Goal: Contribute content

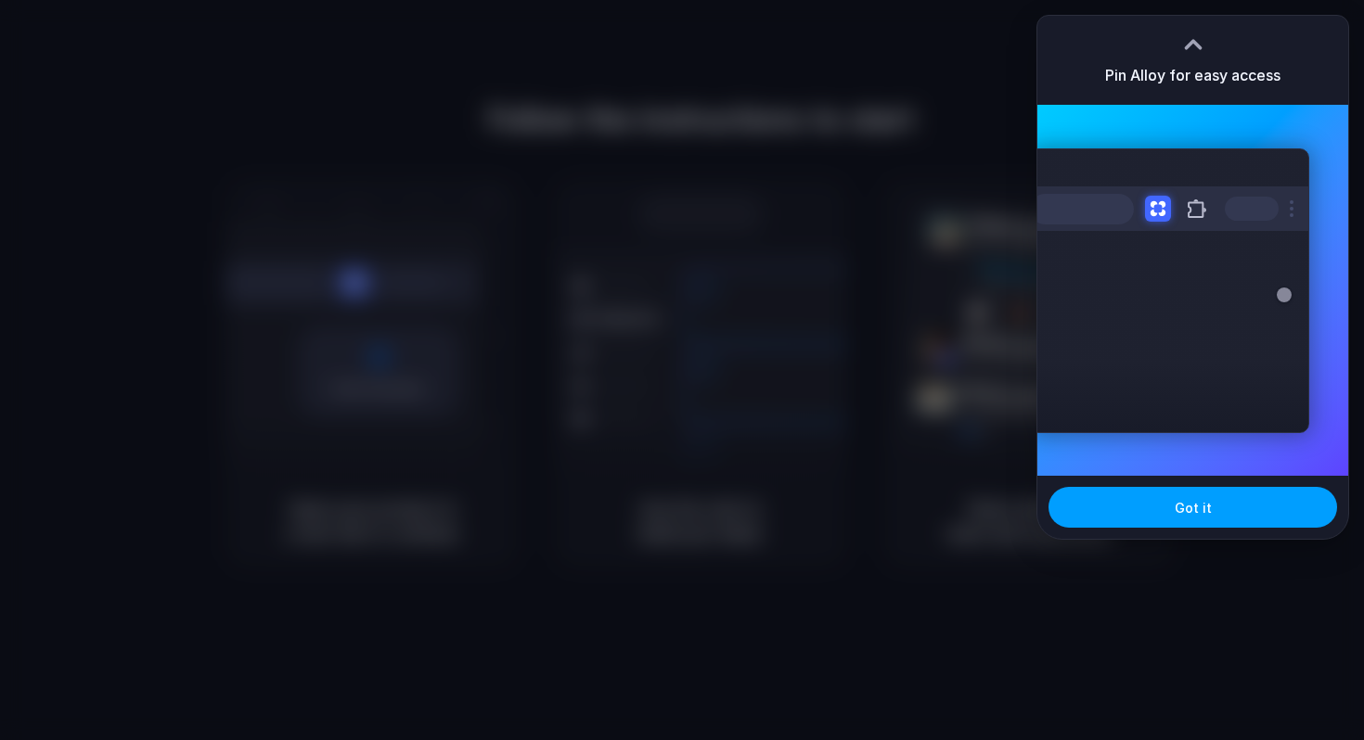
click at [1227, 502] on button "Got it" at bounding box center [1192, 507] width 288 height 41
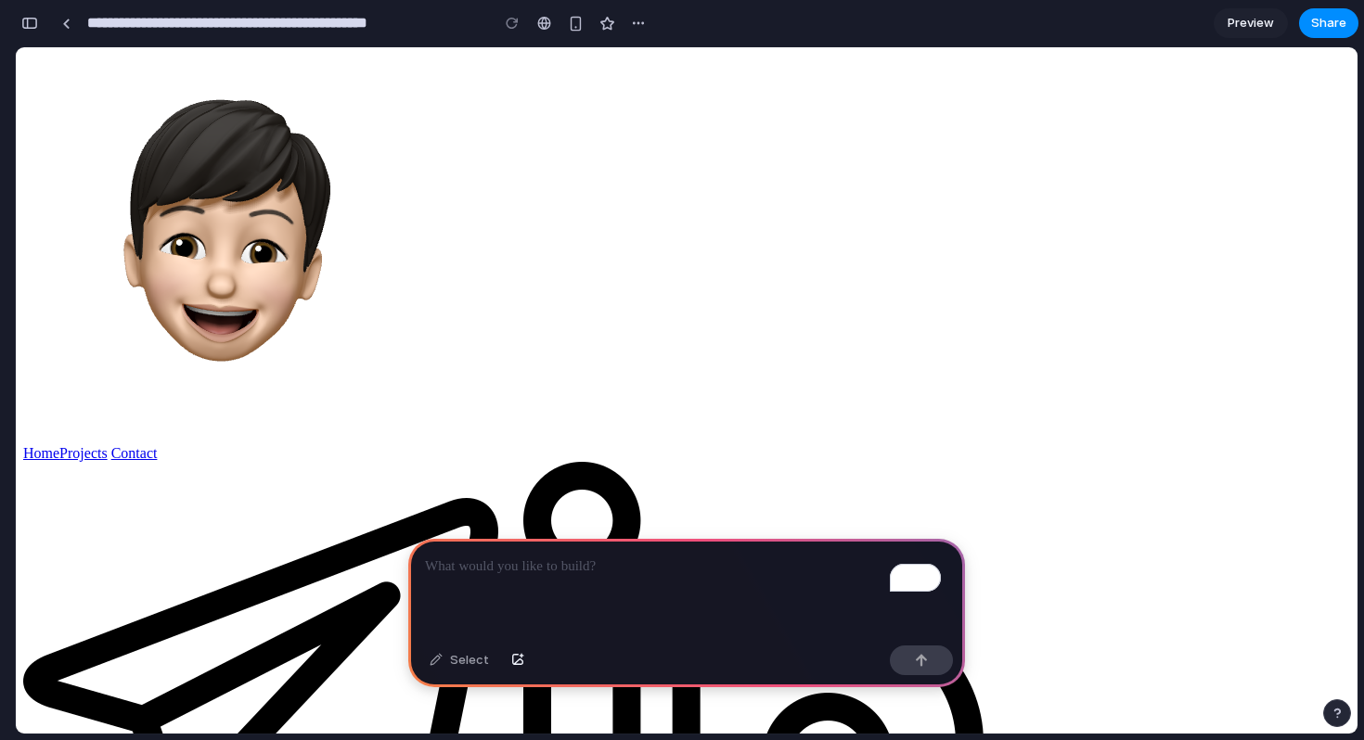
click at [602, 558] on p "To enrich screen reader interactions, please activate Accessibility in Grammarl…" at bounding box center [686, 567] width 523 height 22
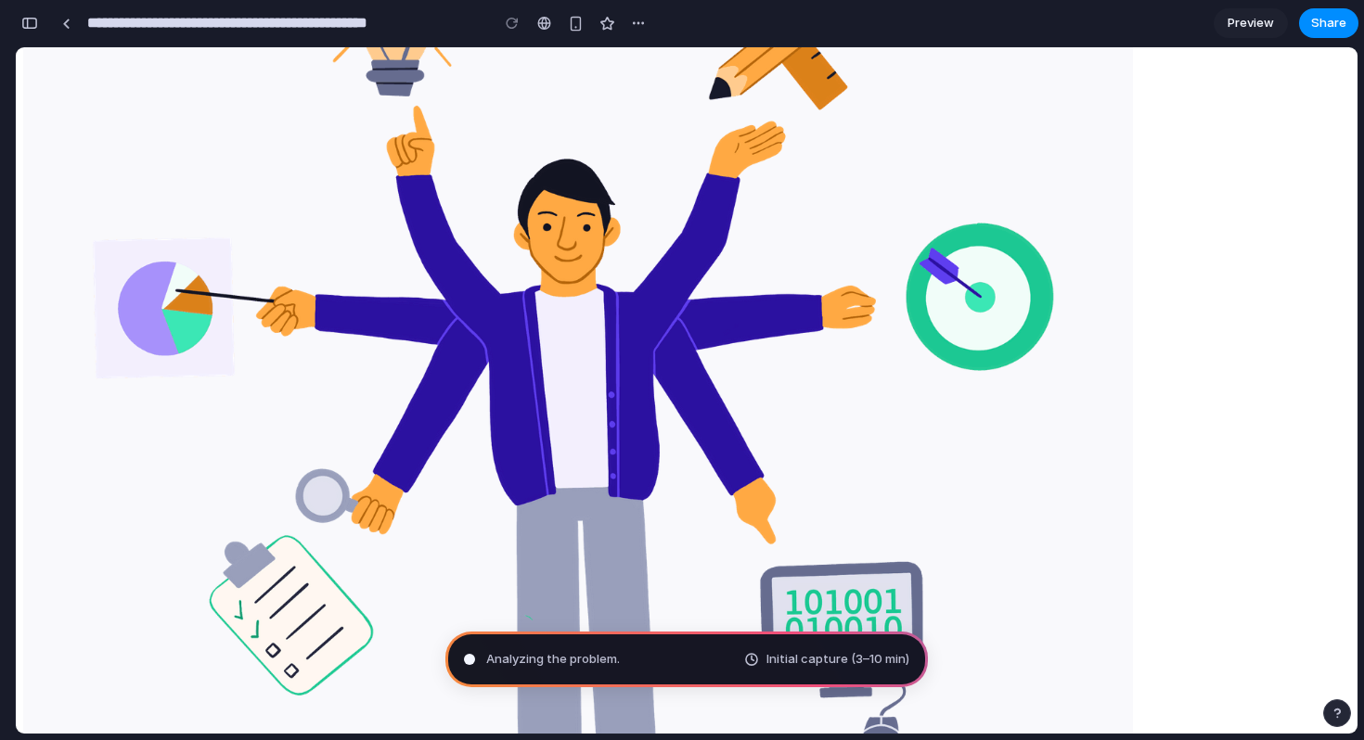
scroll to position [1177, 0]
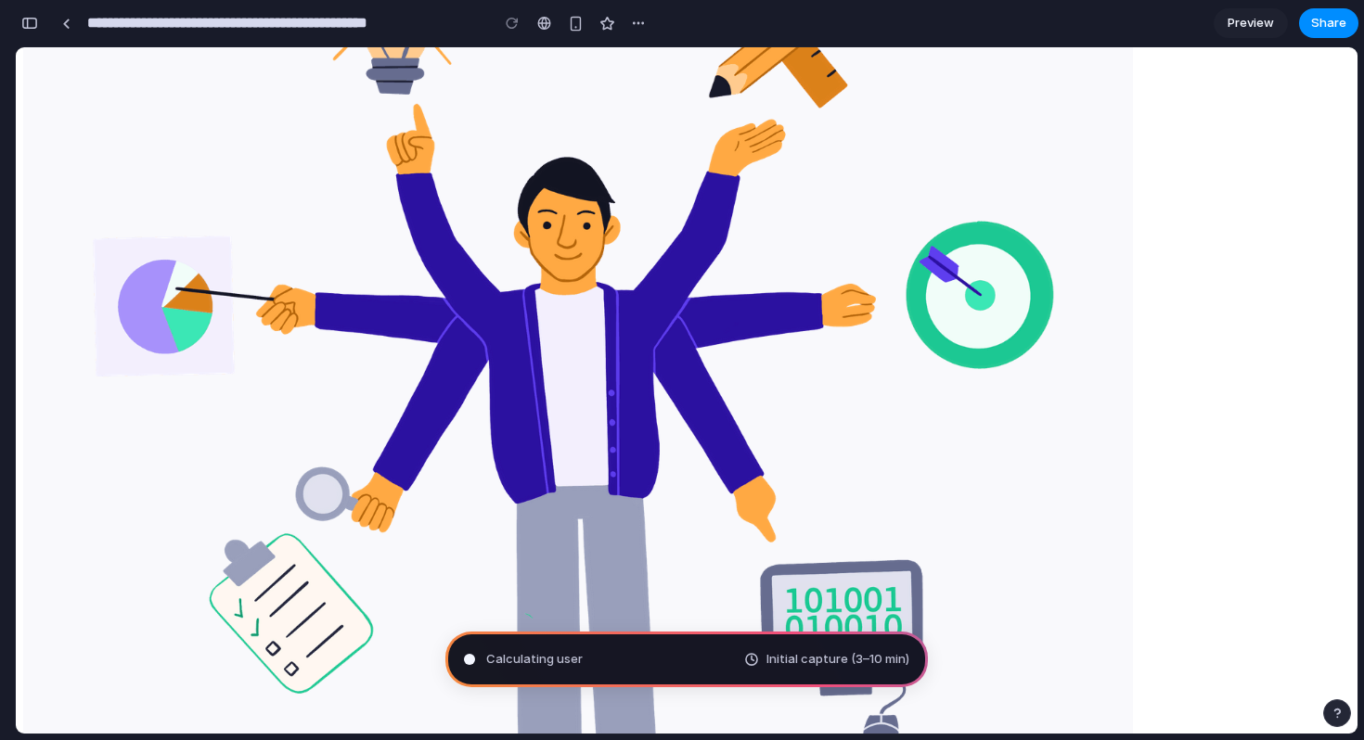
type input "**********"
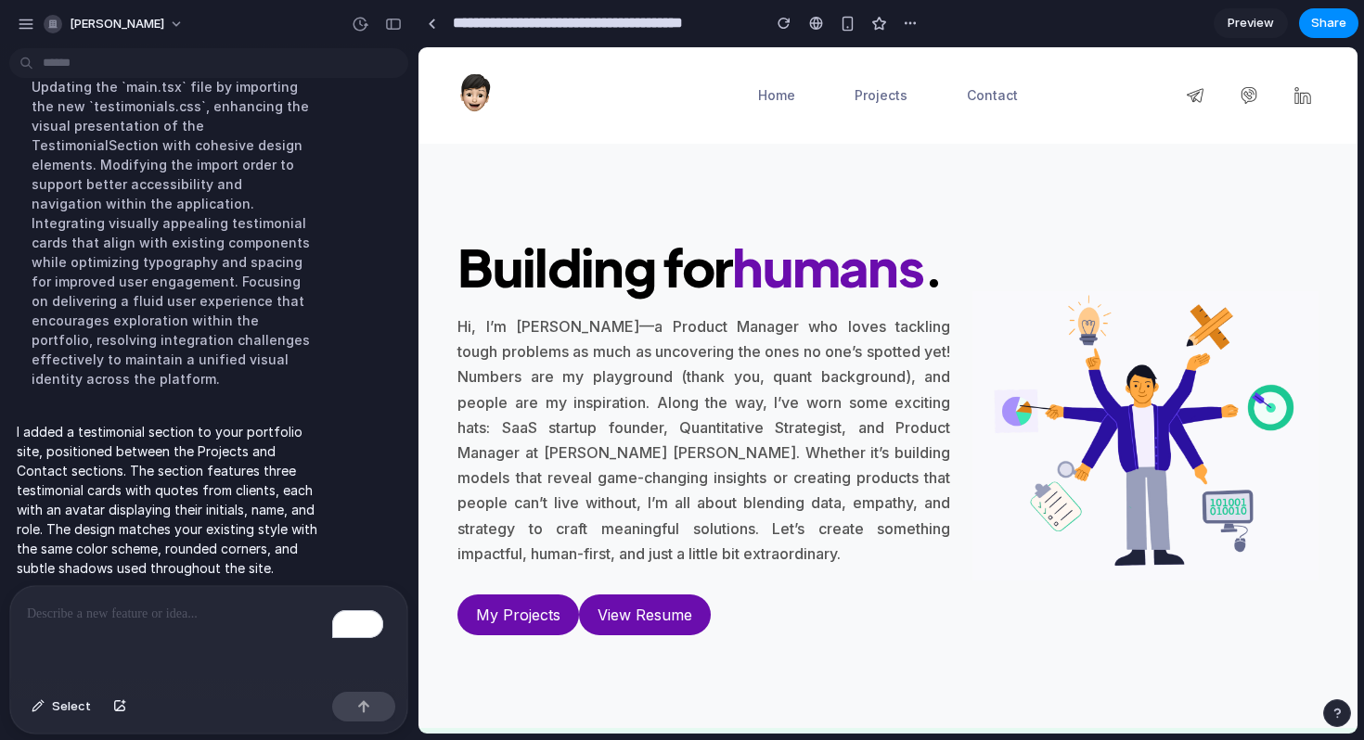
scroll to position [0, 0]
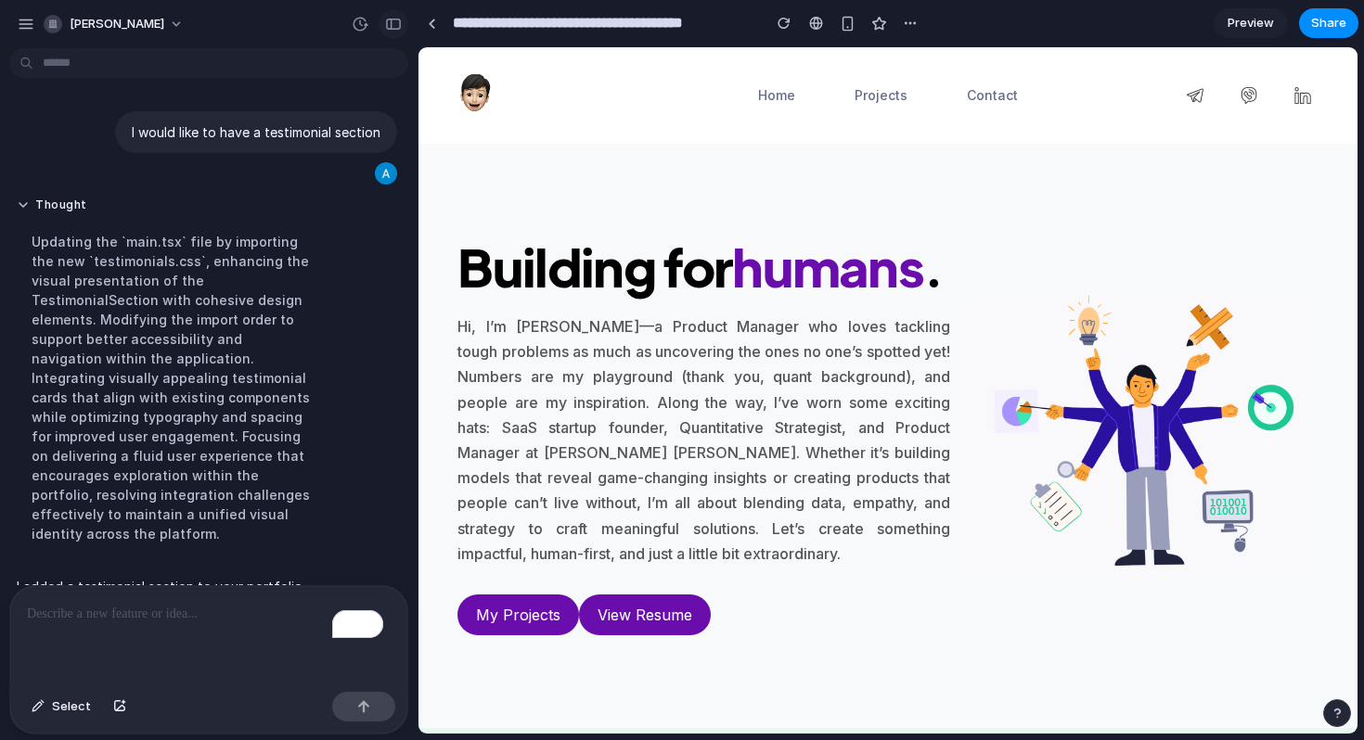
click at [391, 29] on div "button" at bounding box center [393, 24] width 17 height 13
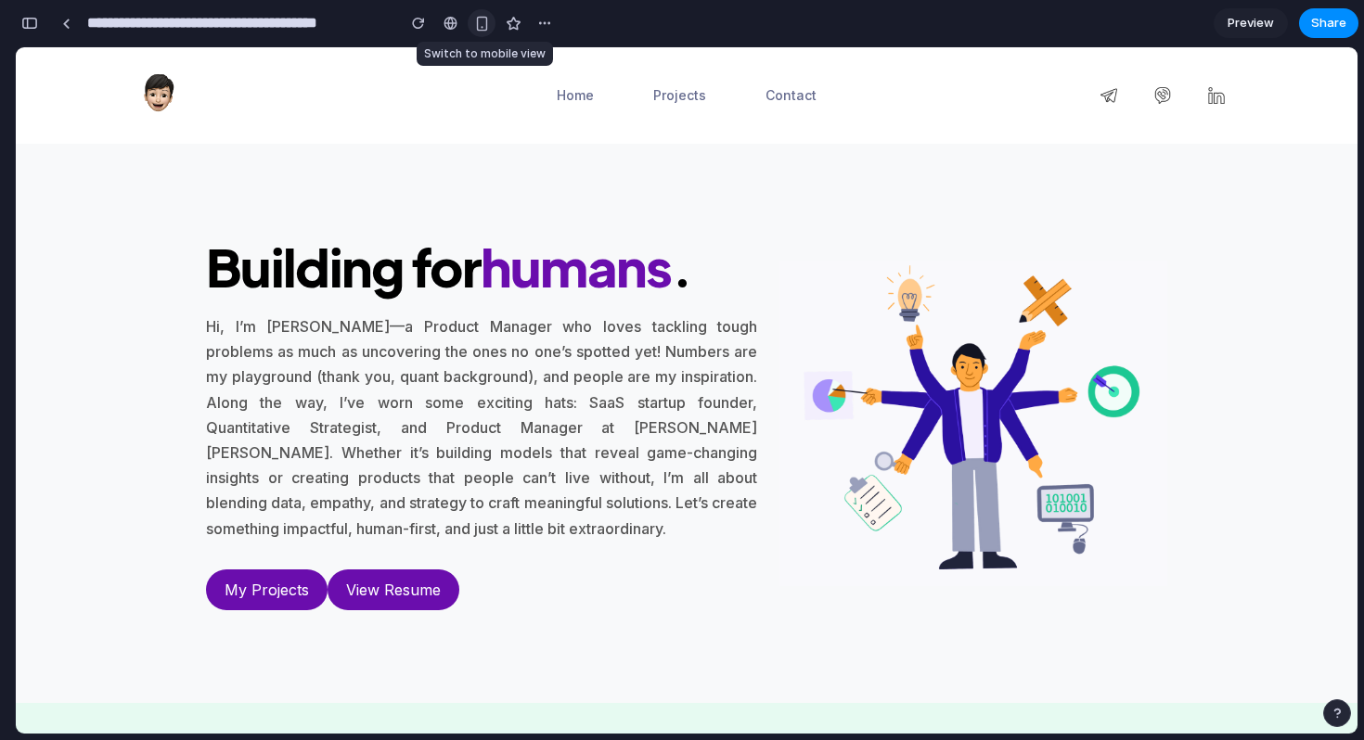
click at [489, 24] on button "button" at bounding box center [482, 23] width 28 height 28
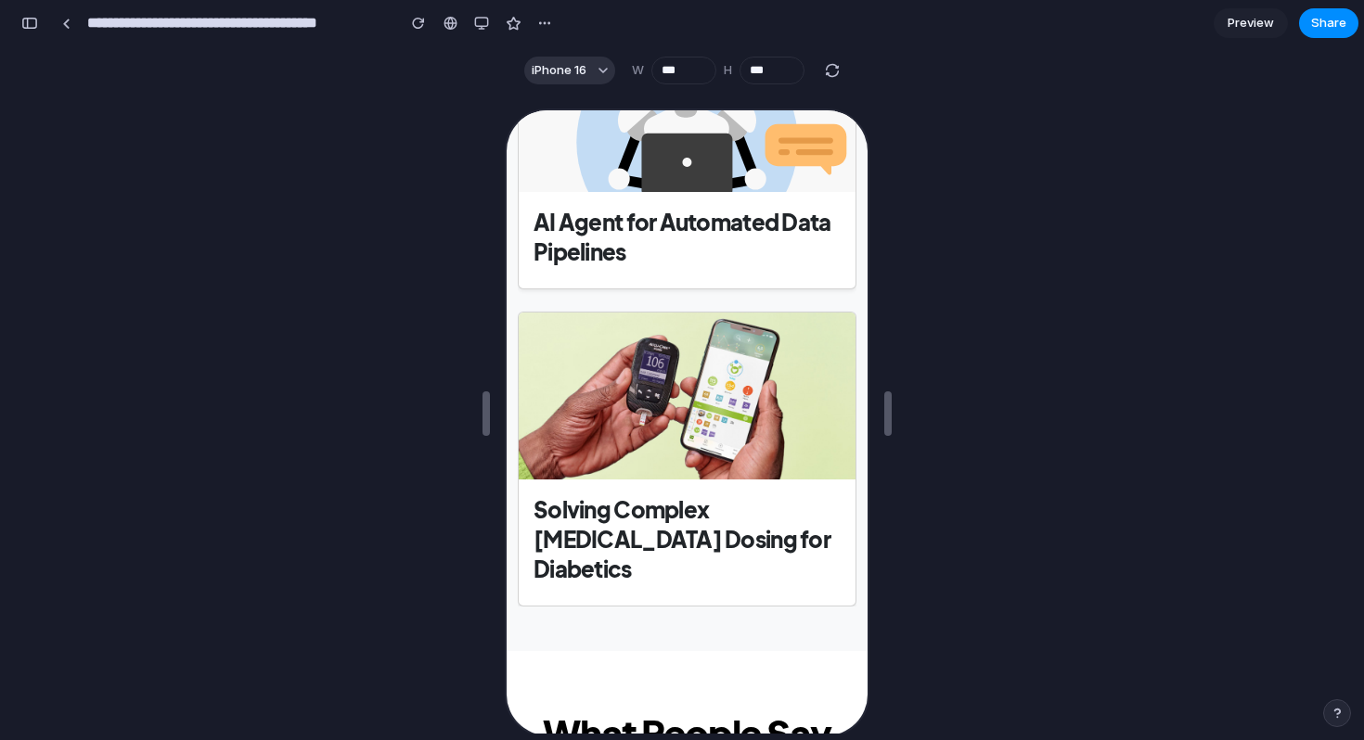
scroll to position [2518, 0]
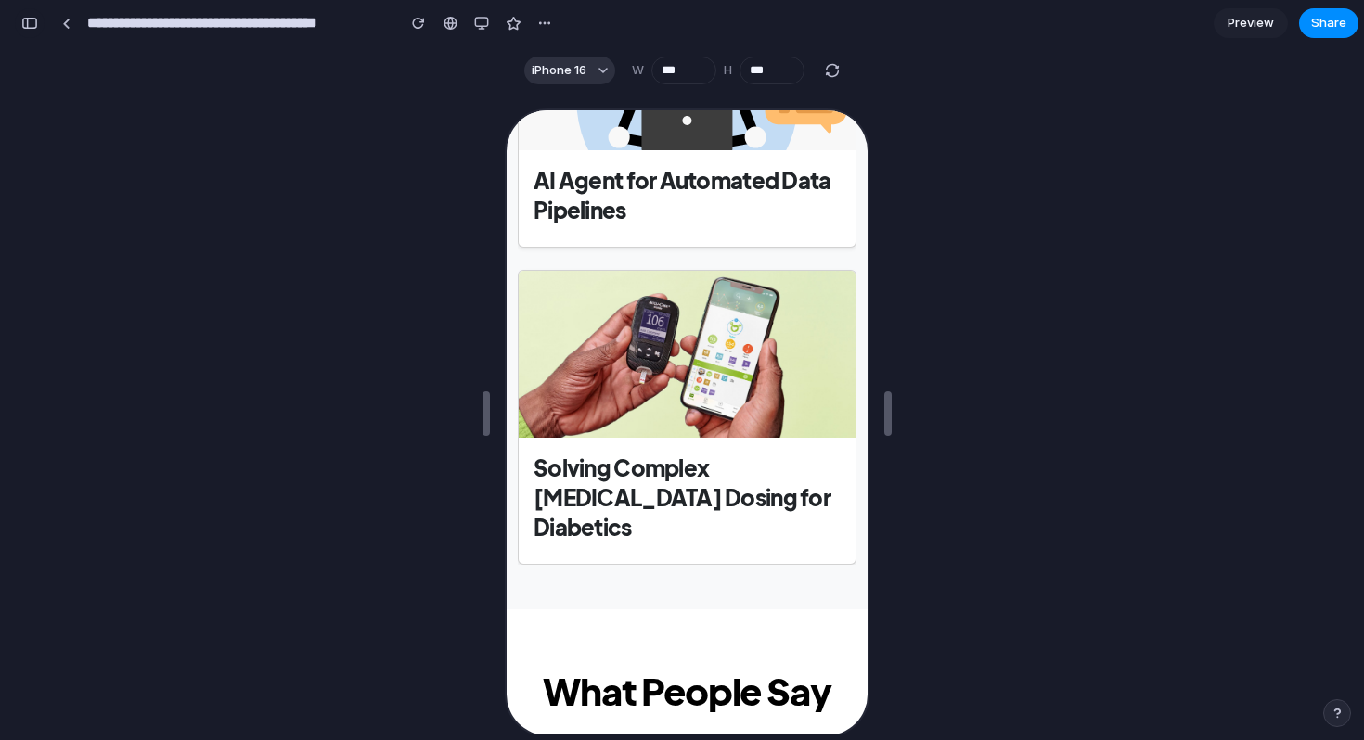
click at [38, 20] on button "button" at bounding box center [30, 23] width 30 height 30
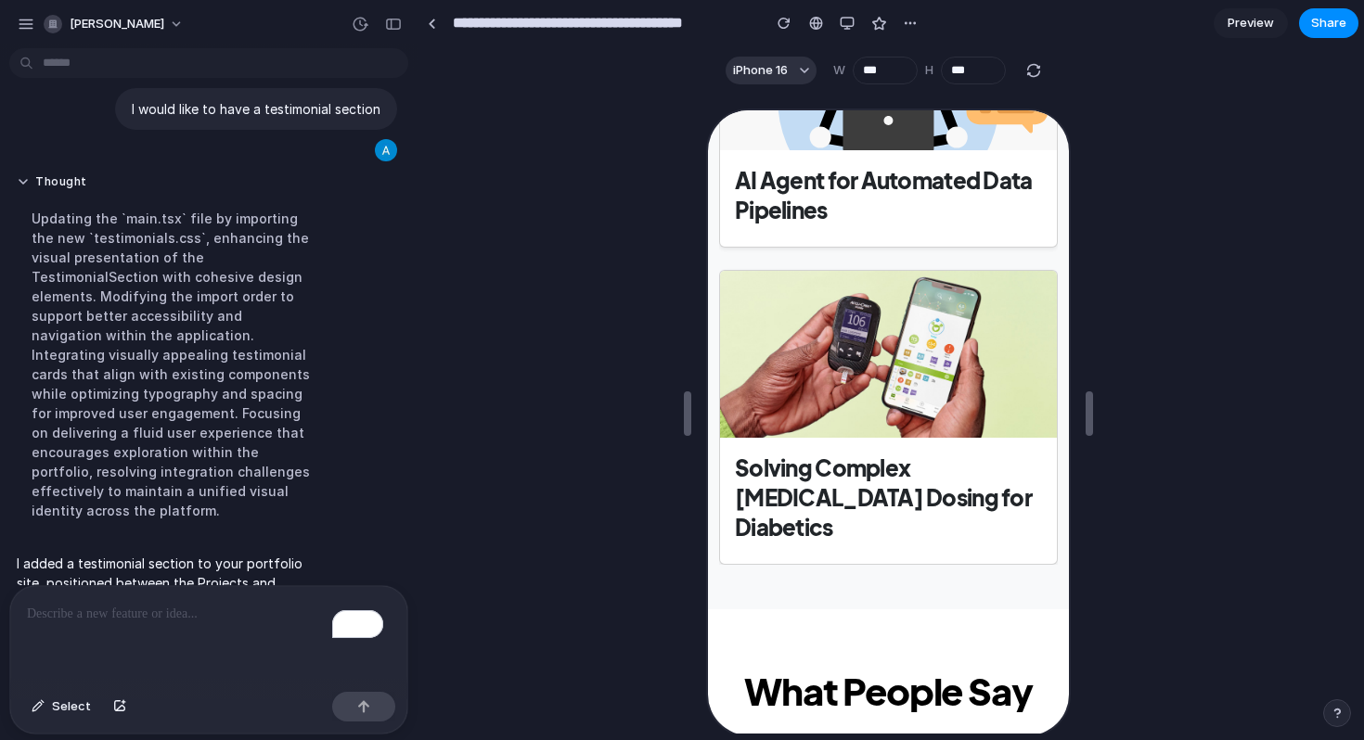
scroll to position [0, 0]
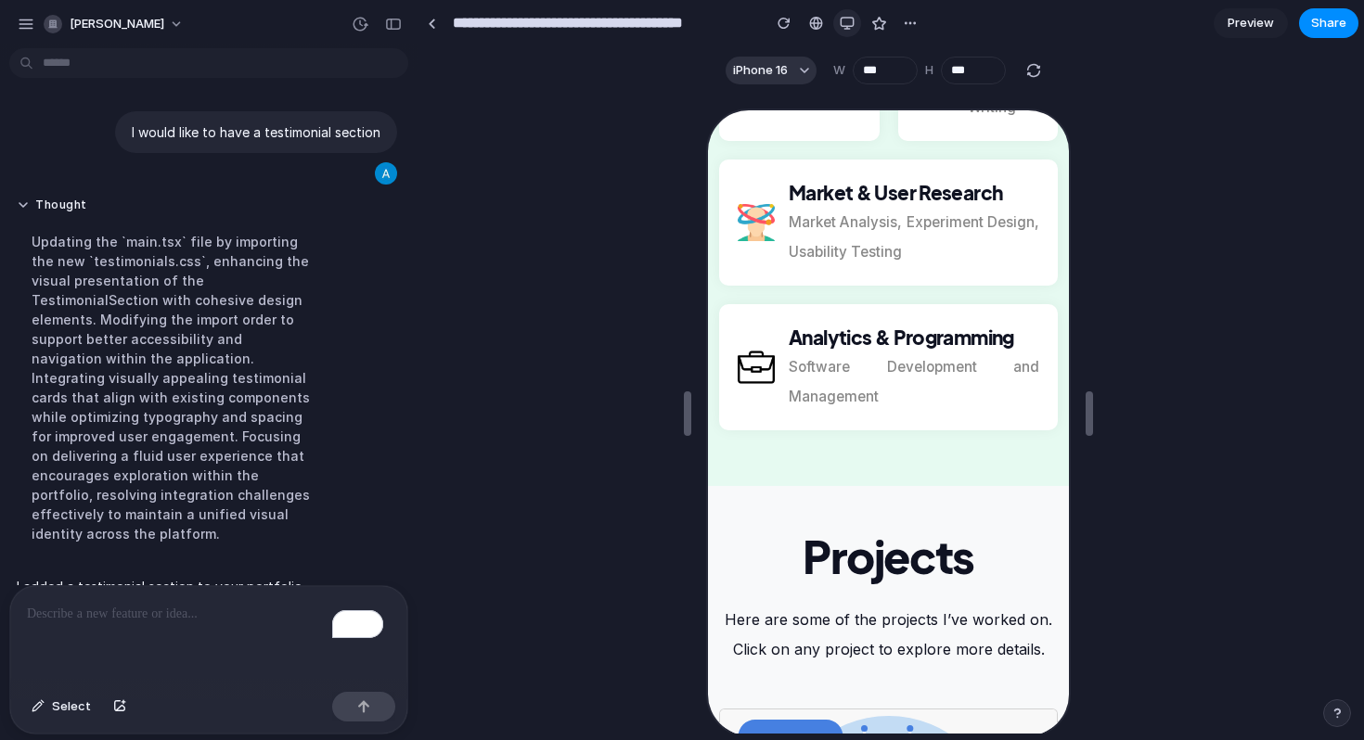
click at [852, 25] on div "button" at bounding box center [847, 23] width 15 height 15
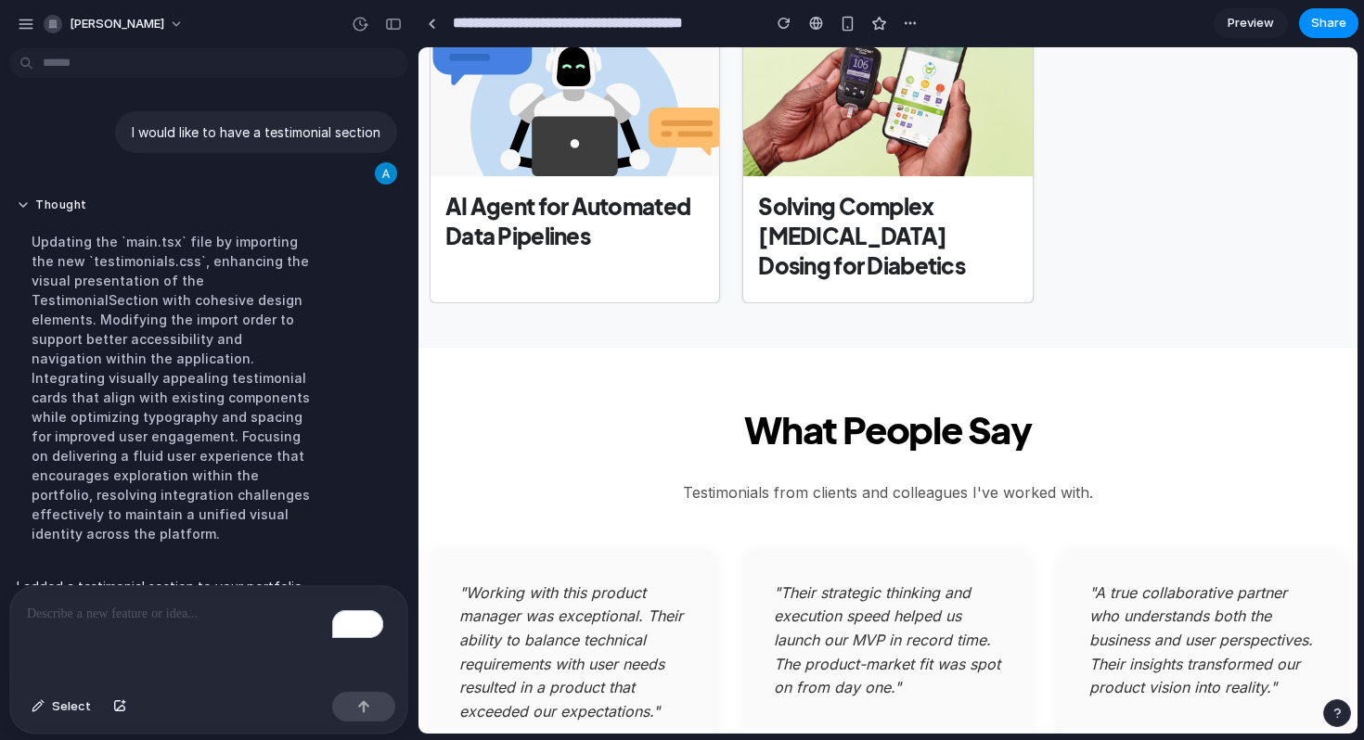
scroll to position [1457, 0]
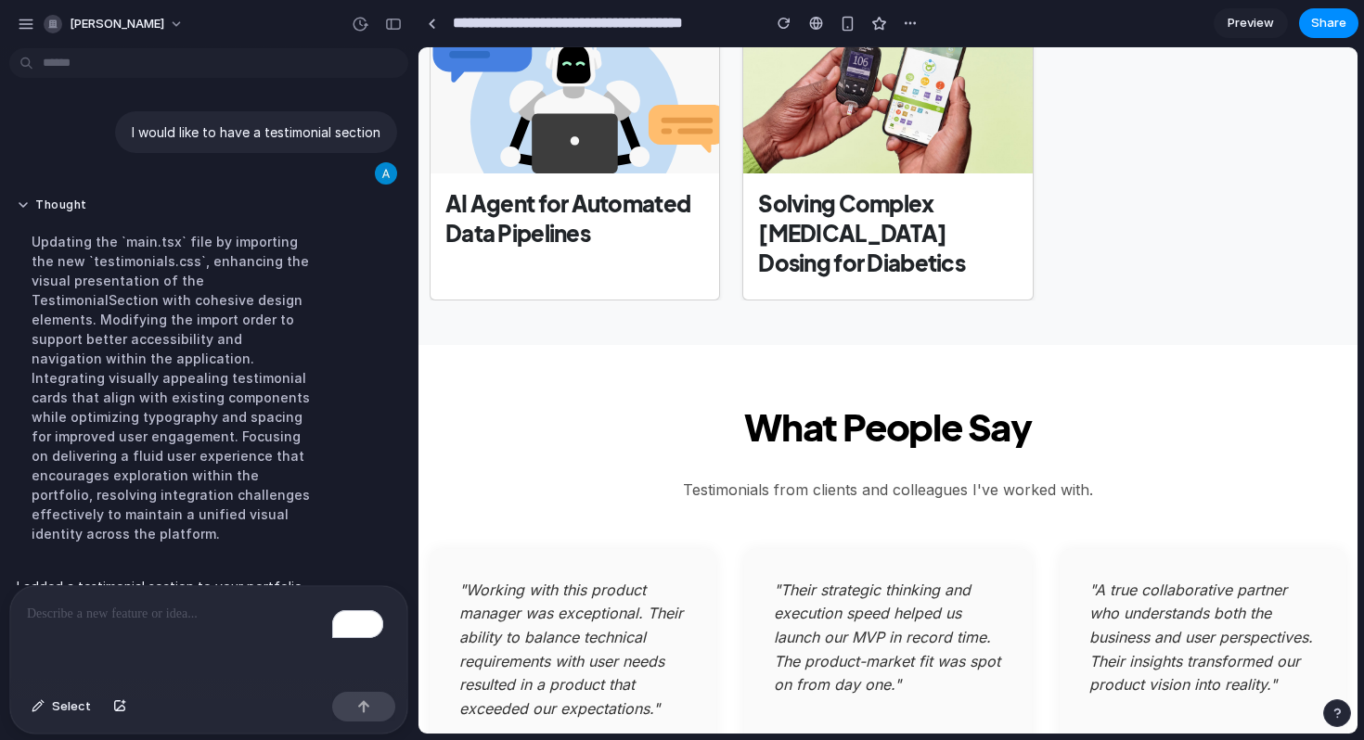
click at [858, 401] on div "What People Say Testimonials from clients and colleagues I've worked with. " Wo…" at bounding box center [887, 621] width 939 height 440
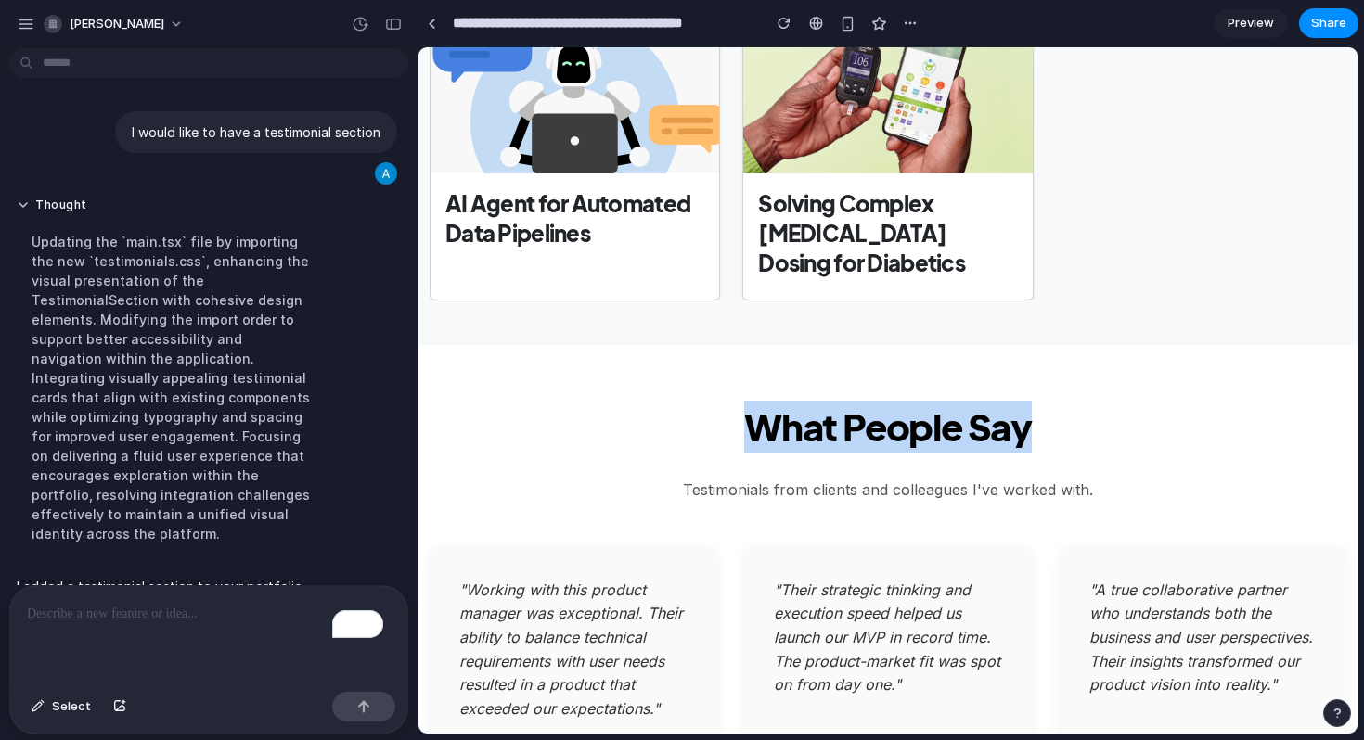
drag, startPoint x: 756, startPoint y: 340, endPoint x: 1033, endPoint y: 334, distance: 277.4
click at [1033, 401] on h2 "What People Say" at bounding box center [887, 427] width 916 height 52
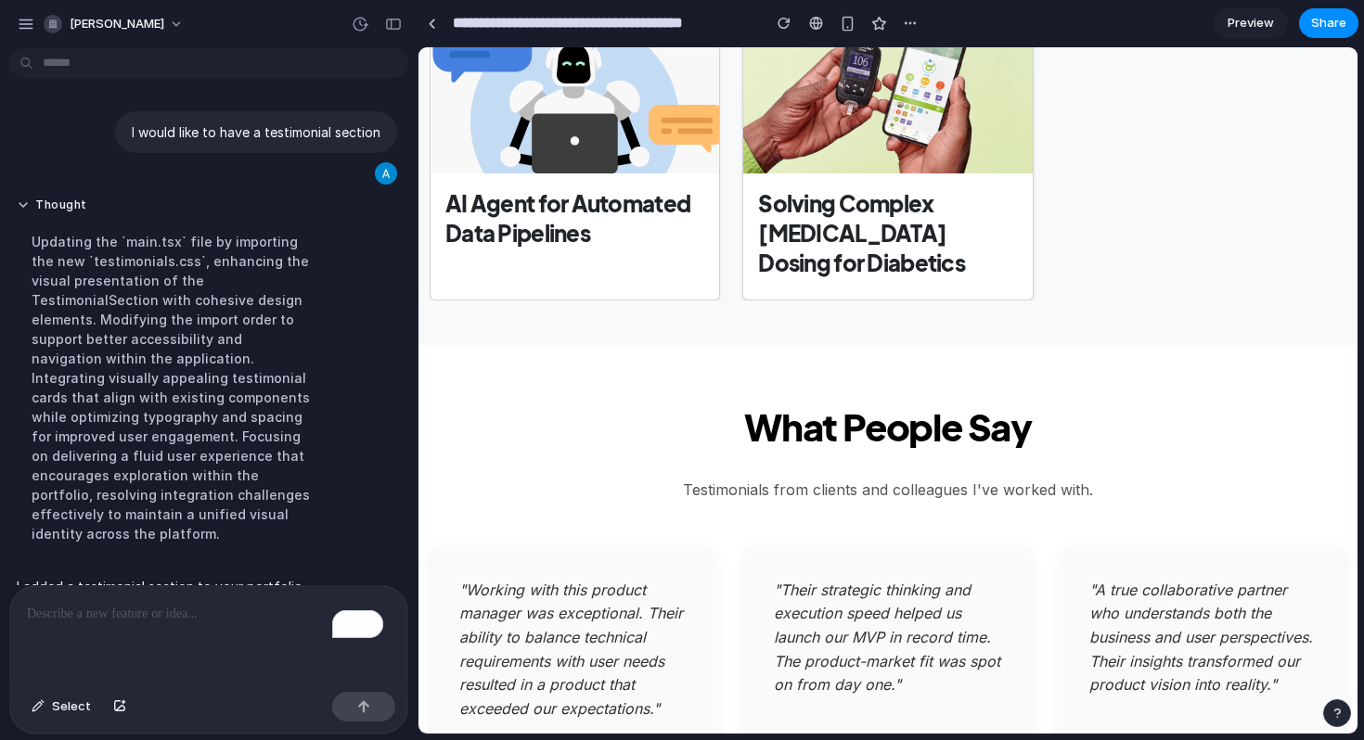
click at [763, 475] on p "Testimonials from clients and colleagues I've worked with." at bounding box center [887, 490] width 916 height 30
drag, startPoint x: 685, startPoint y: 399, endPoint x: 1075, endPoint y: 378, distance: 391.1
click at [1077, 401] on div "What People Say Testimonials from clients and colleagues I've worked with. " Wo…" at bounding box center [887, 621] width 939 height 440
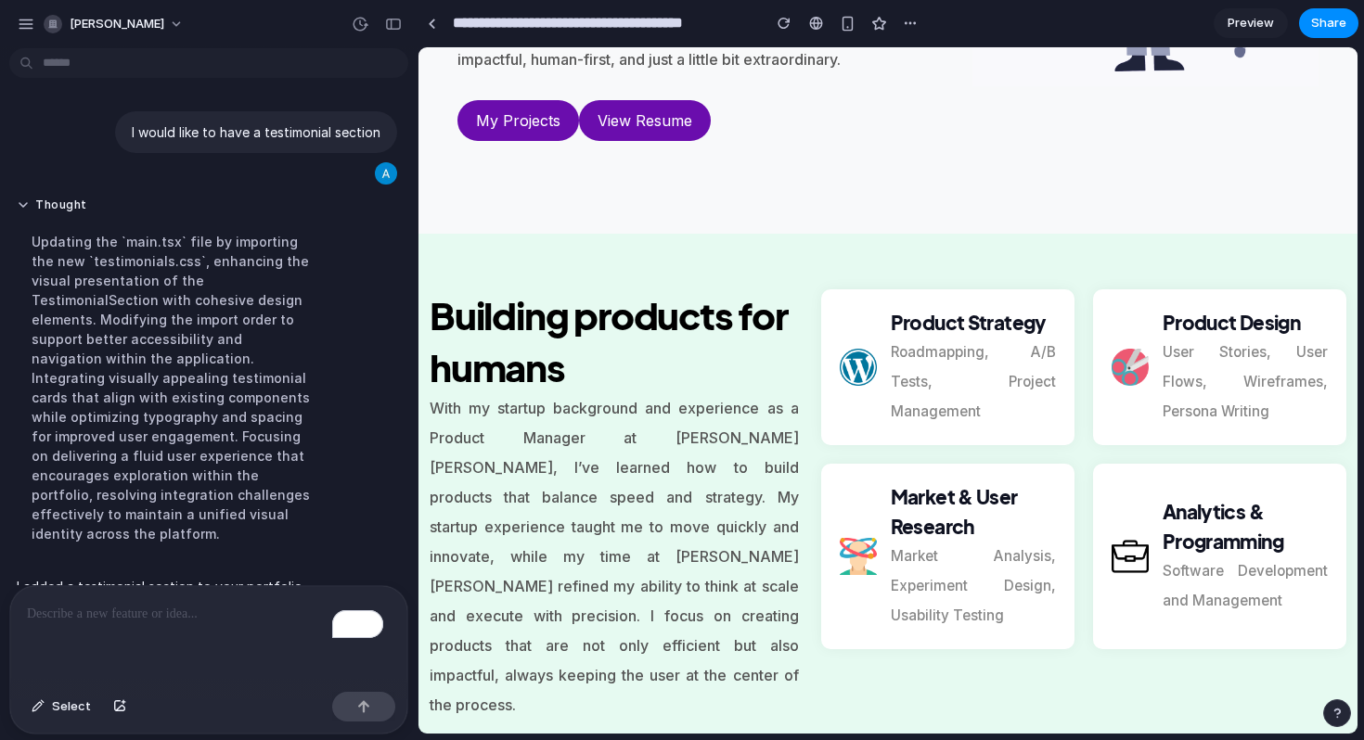
scroll to position [470, 0]
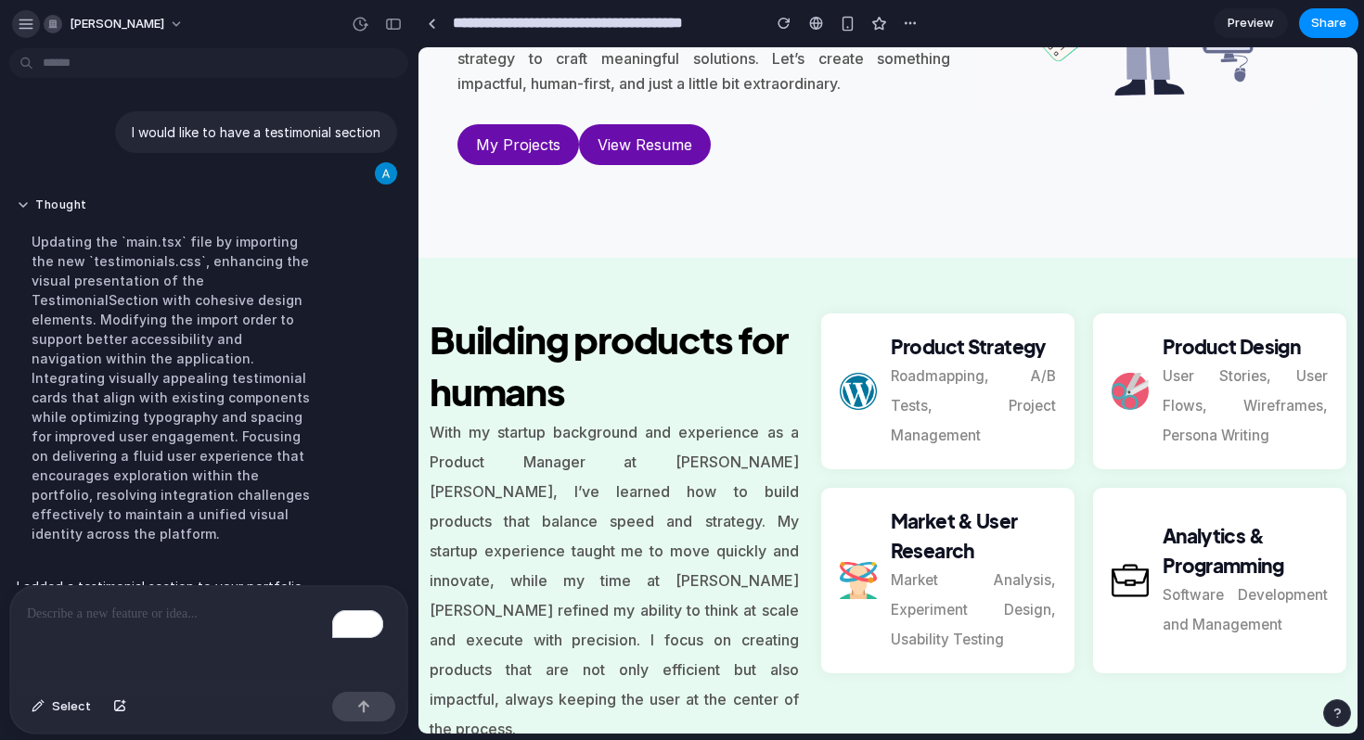
click at [19, 31] on div "button" at bounding box center [26, 24] width 17 height 17
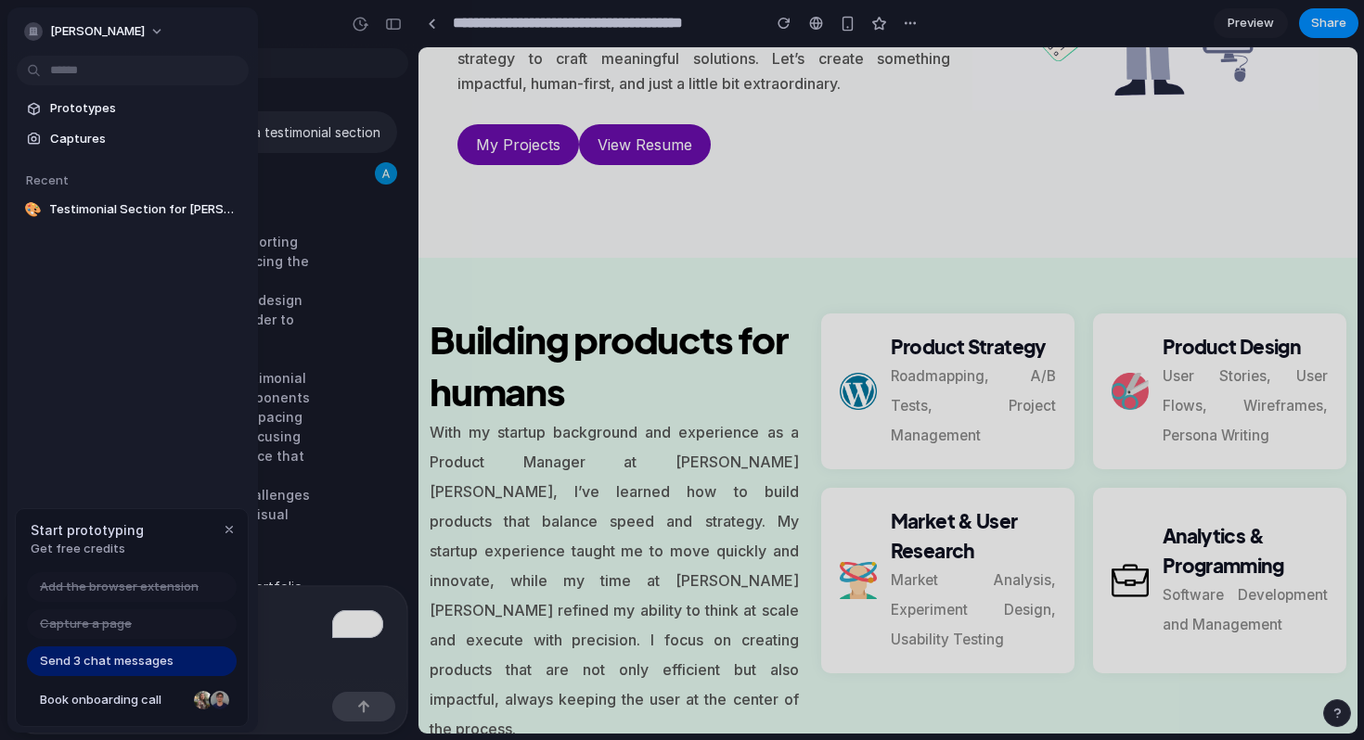
click at [344, 236] on div "Thought Updating the `main.tsx` file by importing the new `testimonials.css`, e…" at bounding box center [203, 375] width 388 height 379
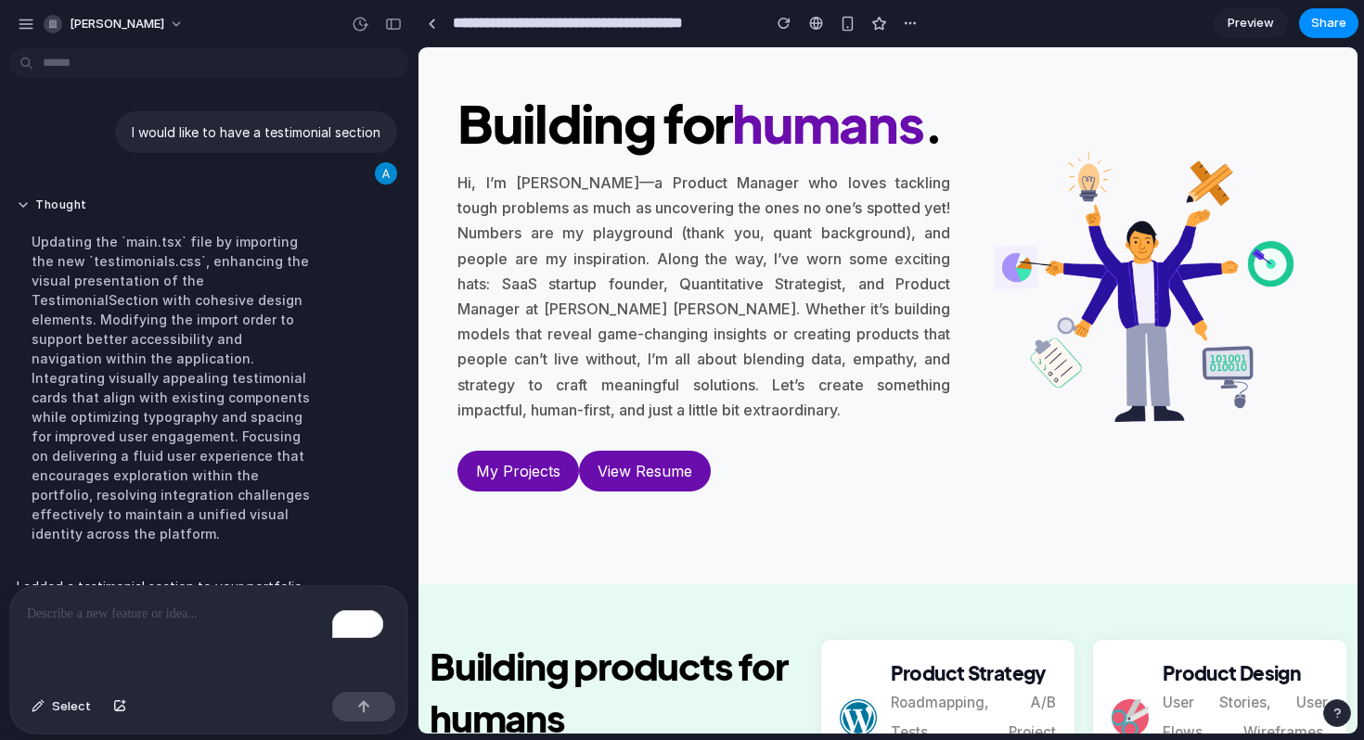
scroll to position [0, 0]
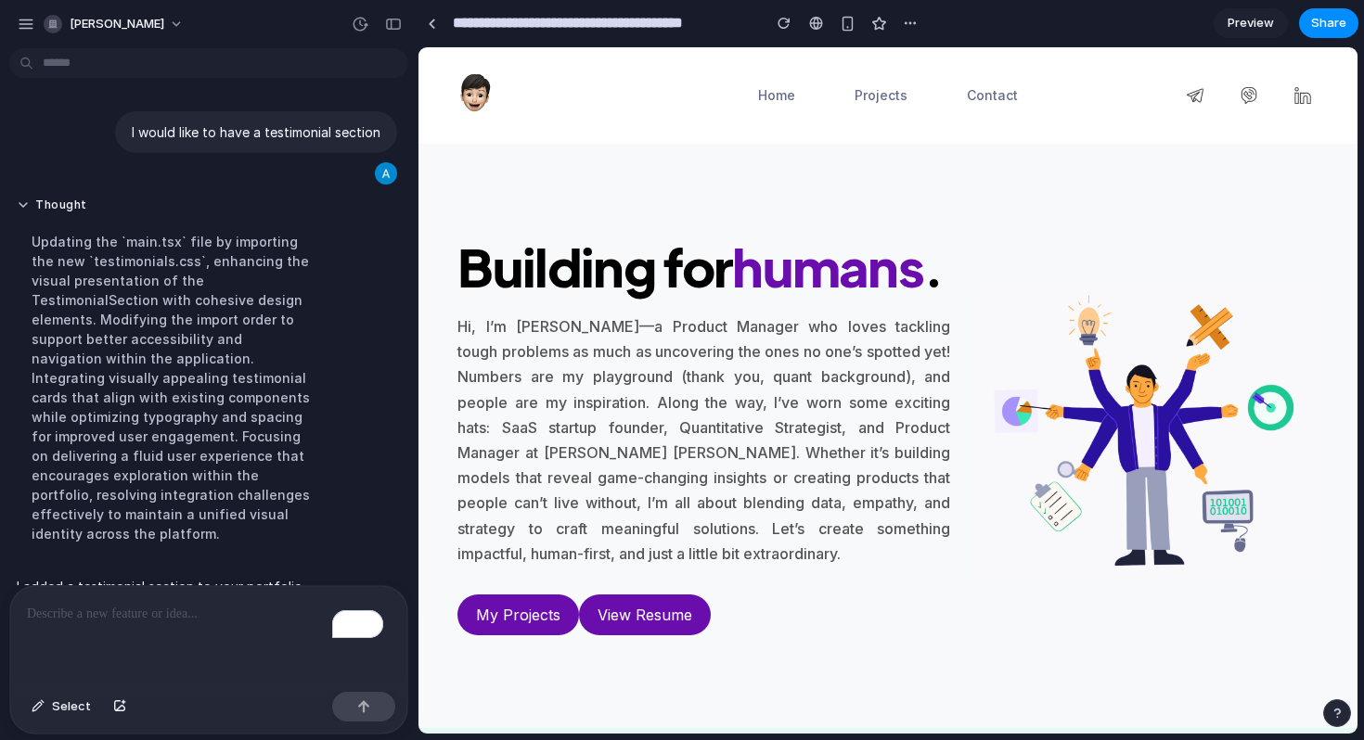
click at [646, 617] on link "View Resume" at bounding box center [645, 615] width 132 height 41
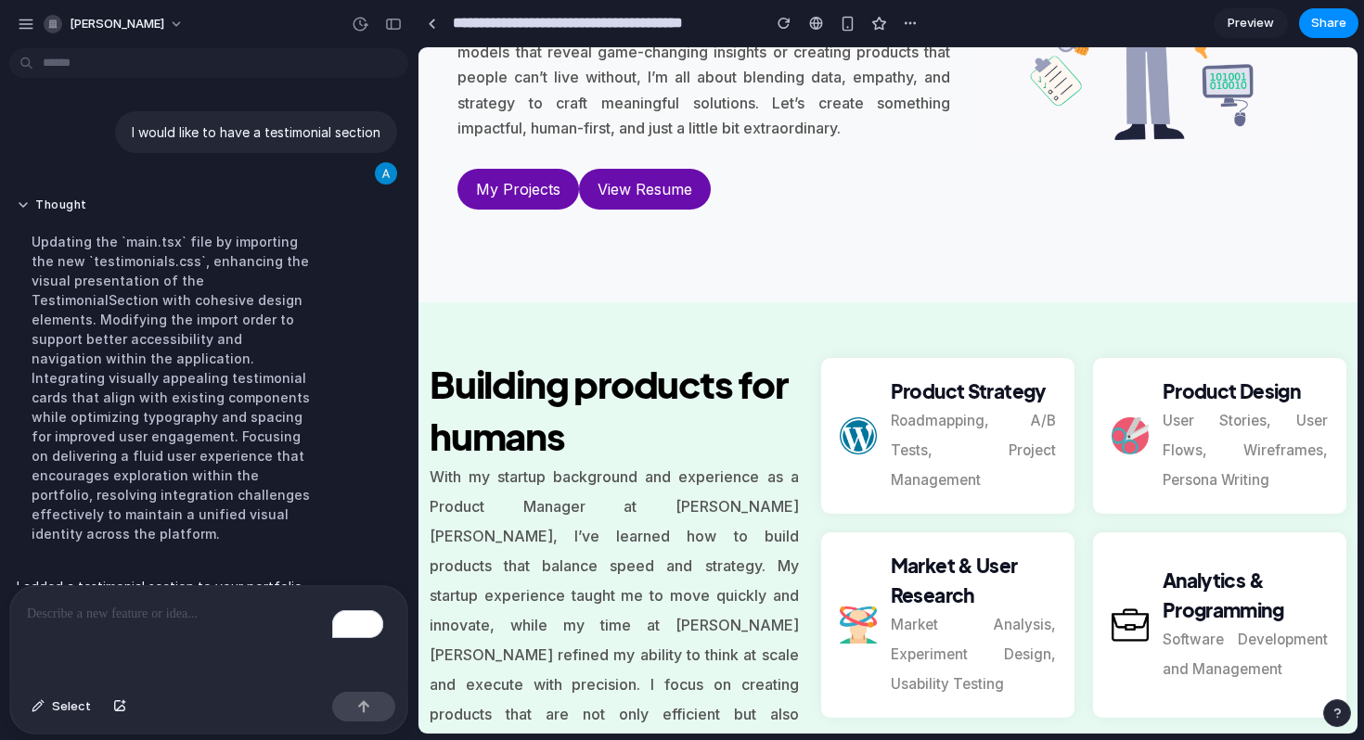
scroll to position [422, 0]
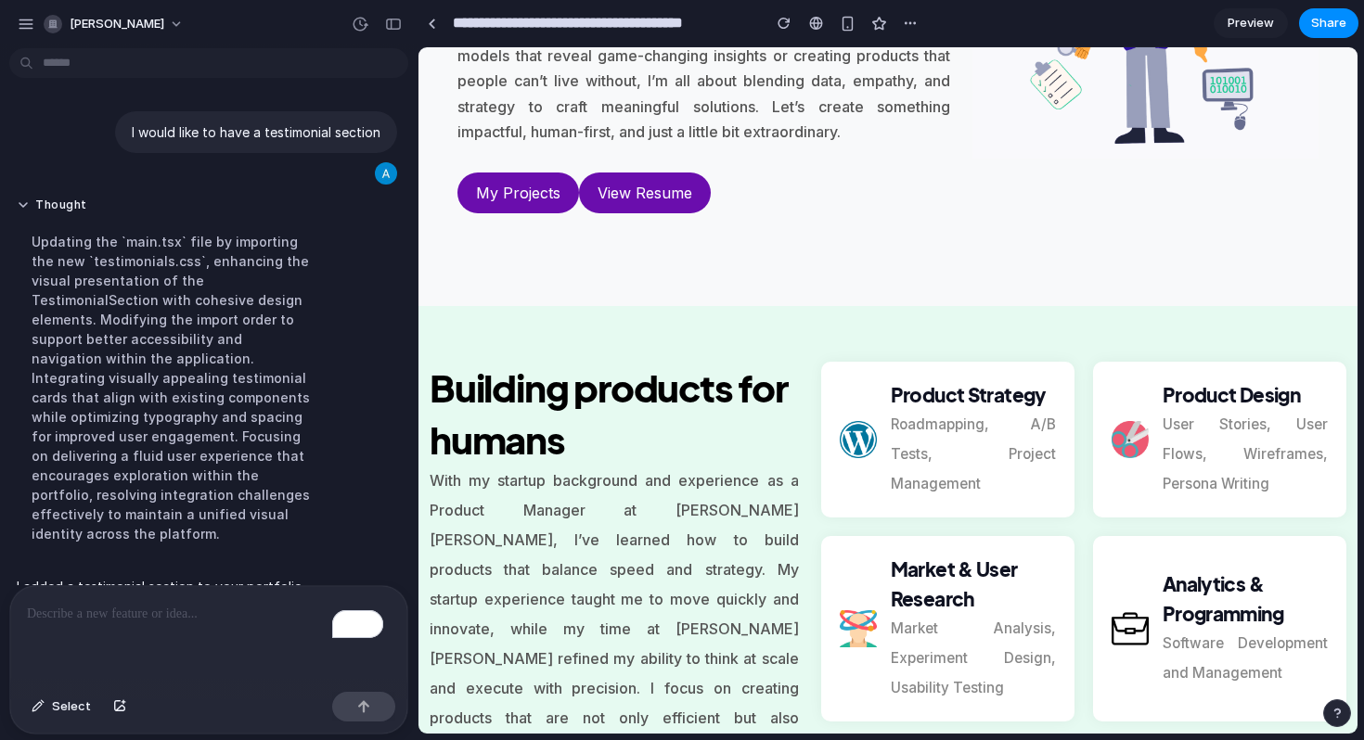
click at [173, 628] on div "To enrich screen reader interactions, please activate Accessibility in Grammarl…" at bounding box center [208, 635] width 397 height 98
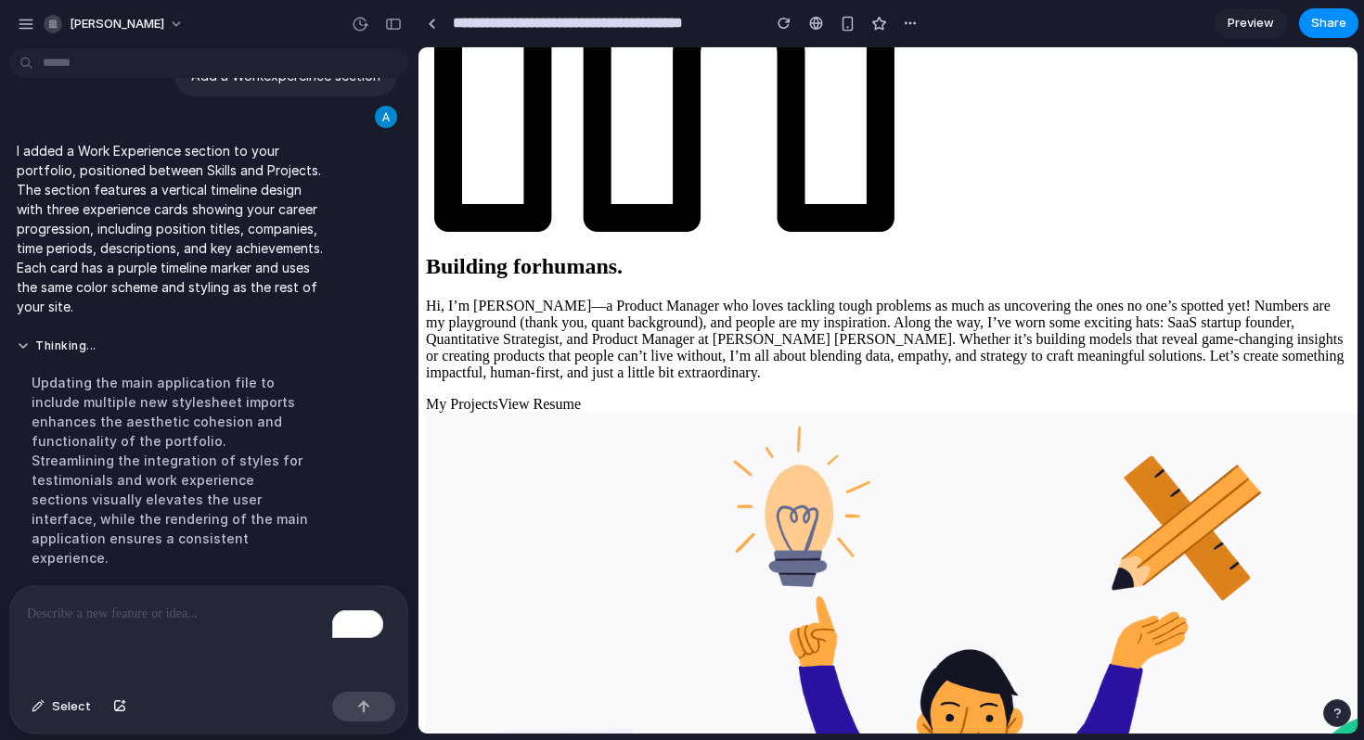
scroll to position [1190, 0]
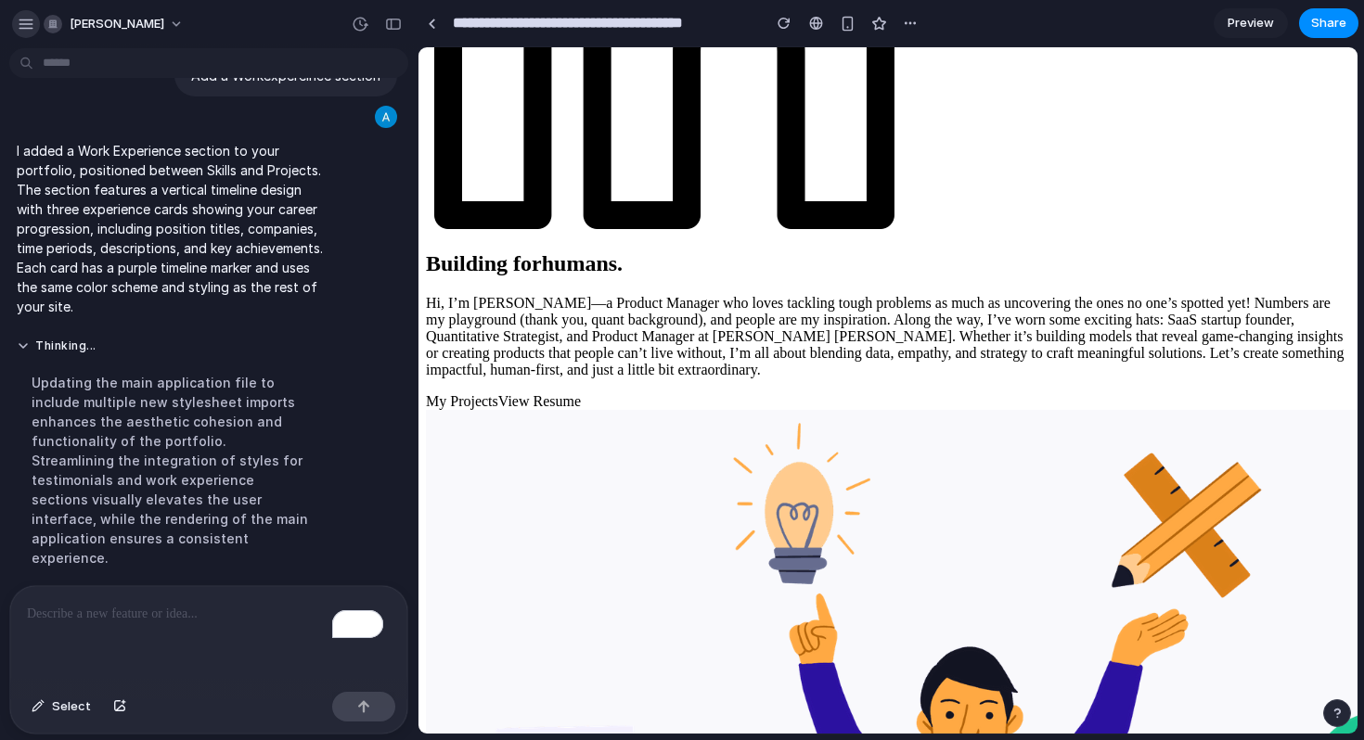
click at [31, 27] on div "button" at bounding box center [26, 24] width 17 height 17
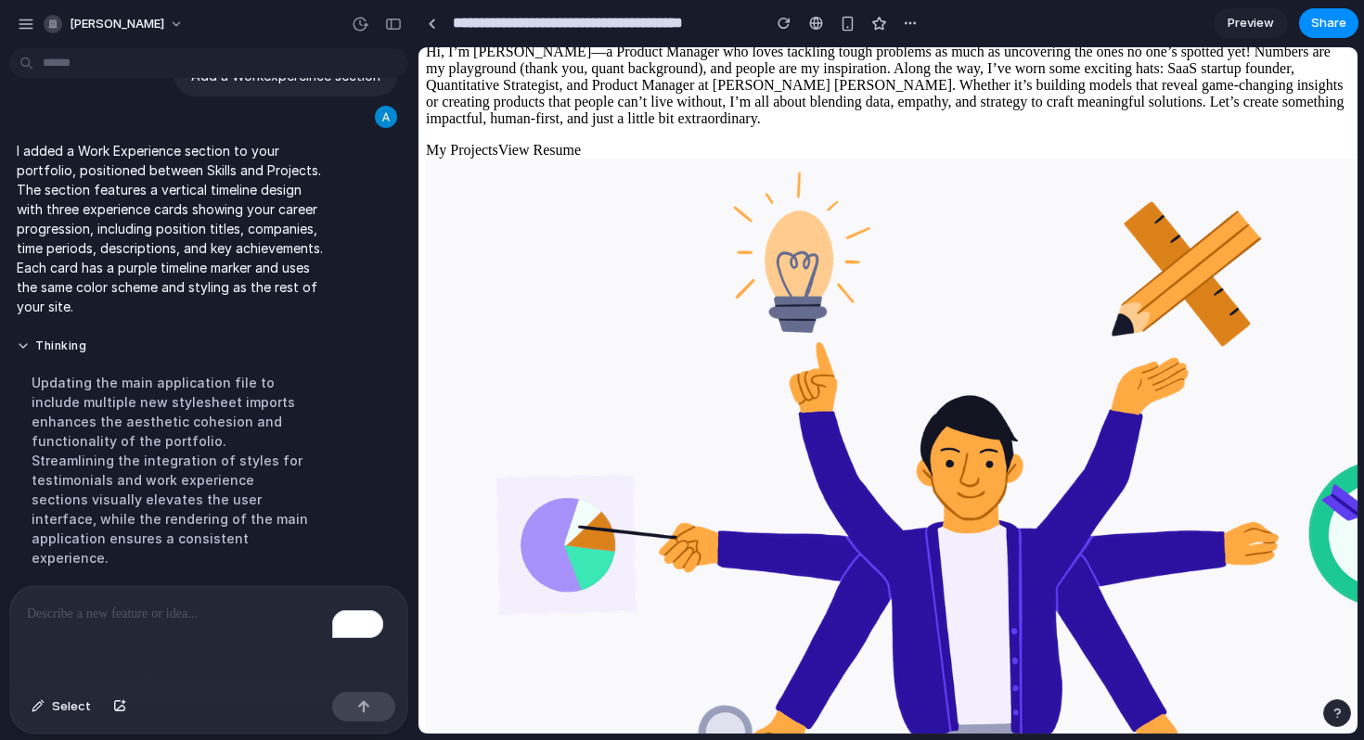
scroll to position [1445, 0]
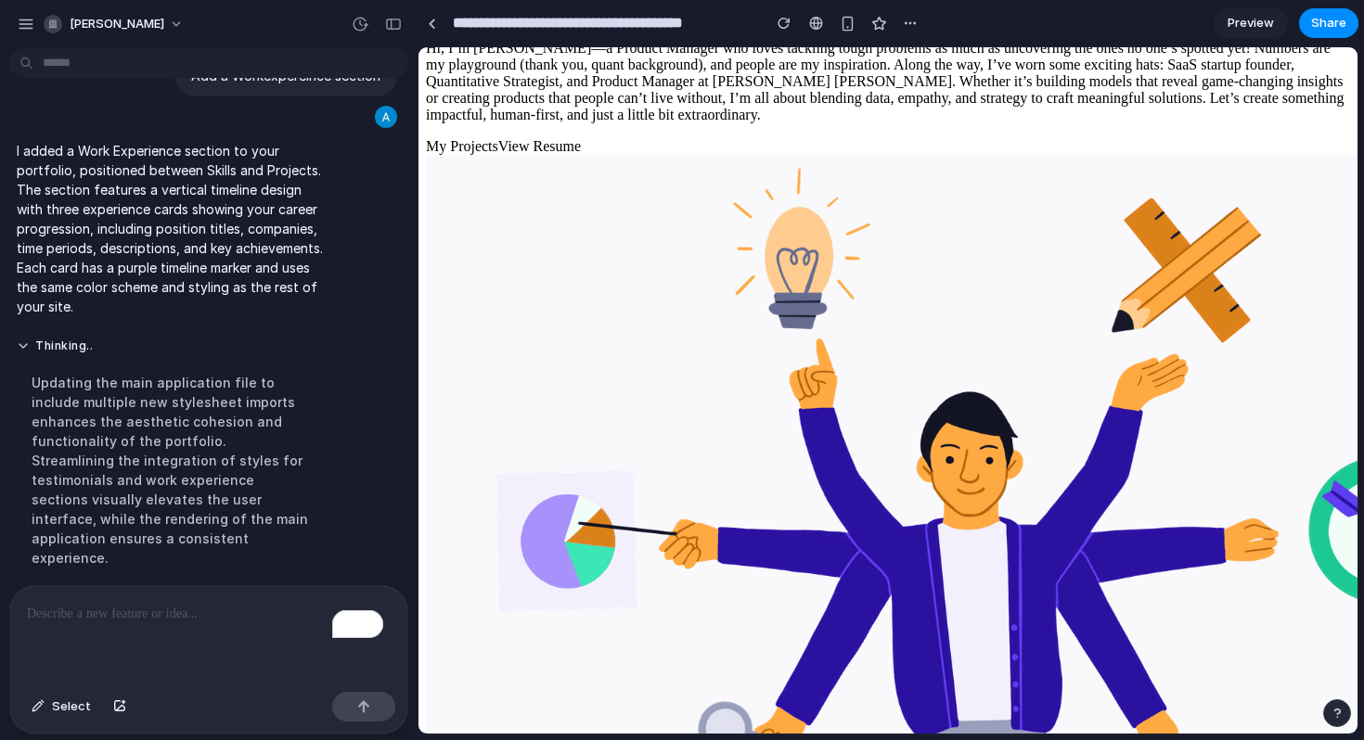
click at [185, 620] on div "To enrich screen reader interactions, please activate Accessibility in Grammarl…" at bounding box center [208, 635] width 397 height 98
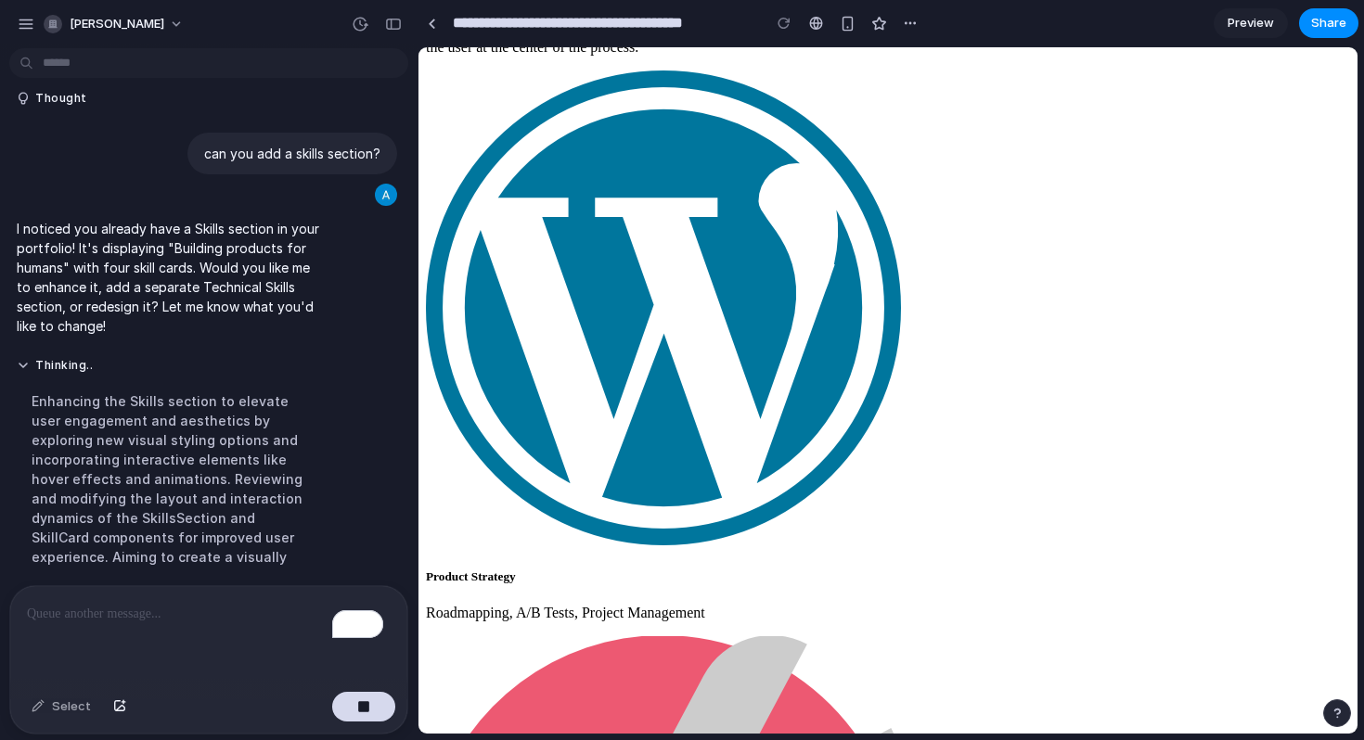
scroll to position [630, 0]
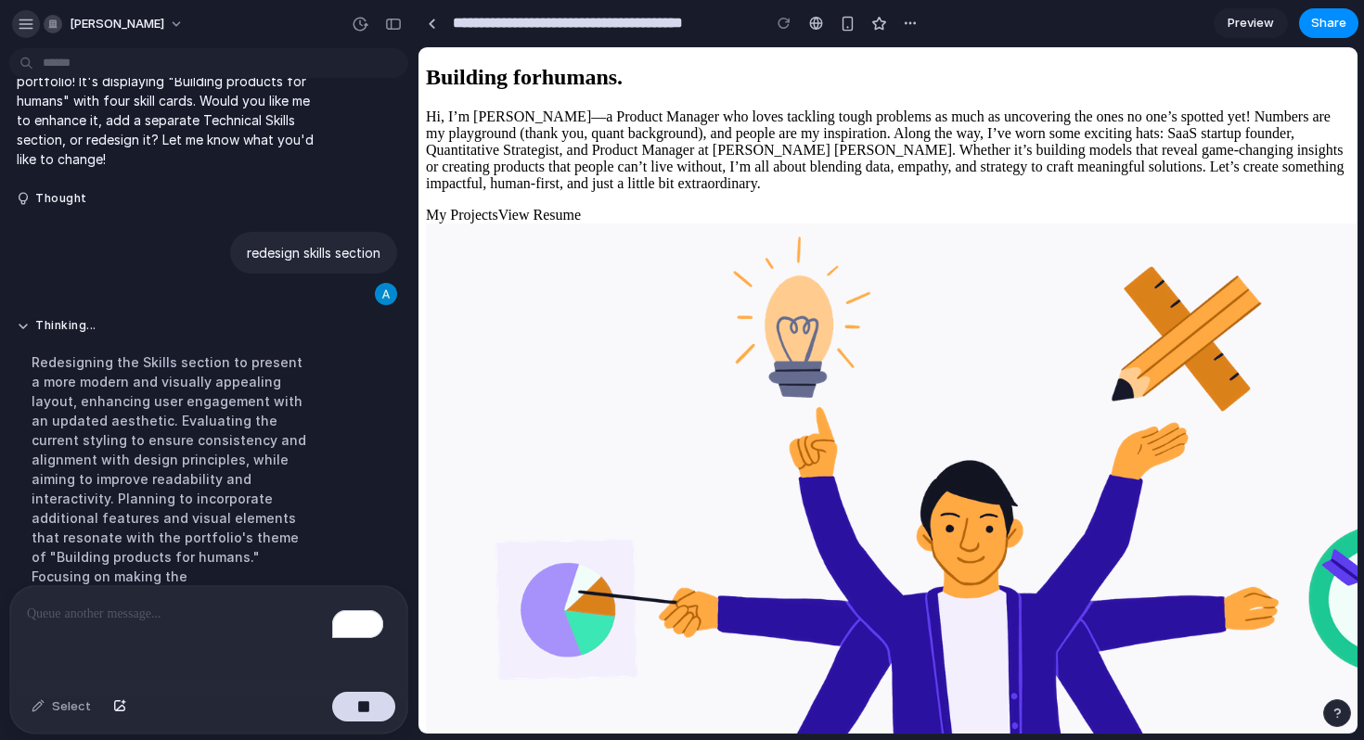
click at [25, 26] on div "button" at bounding box center [26, 24] width 17 height 17
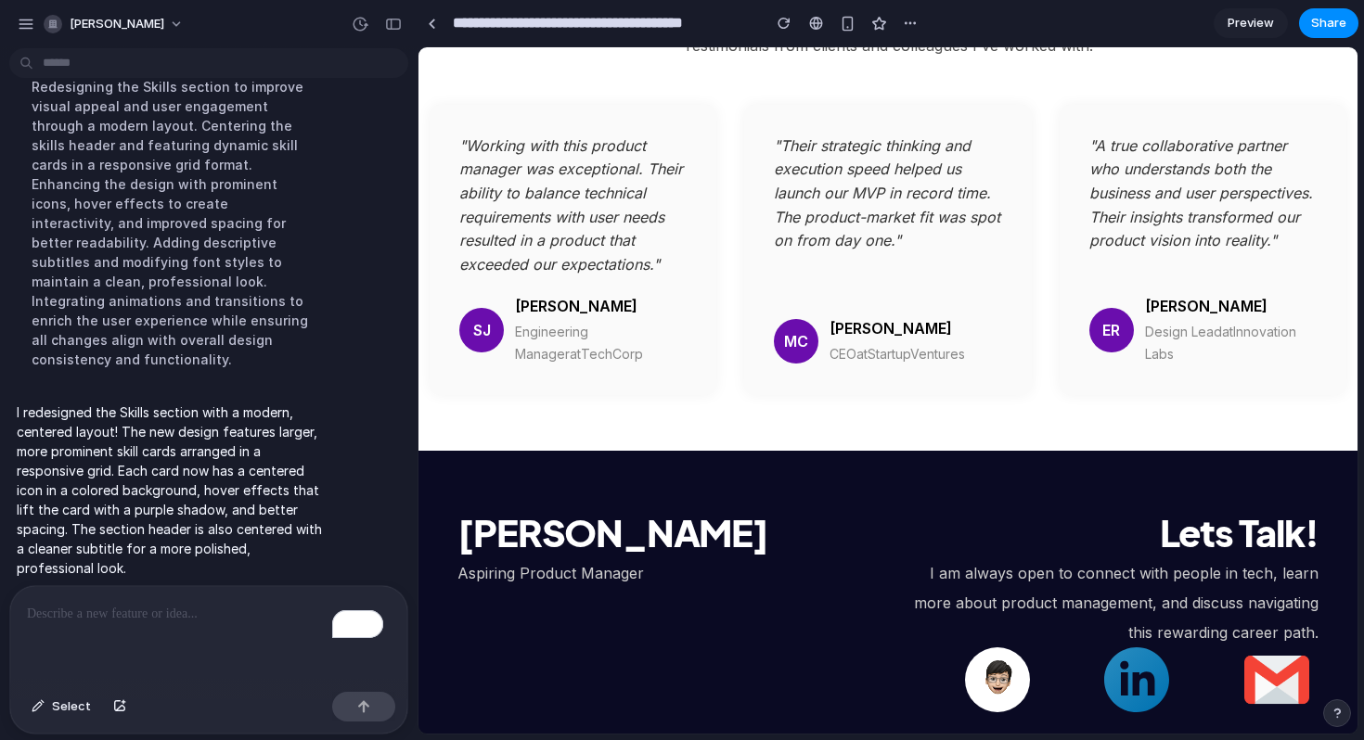
scroll to position [3410, 0]
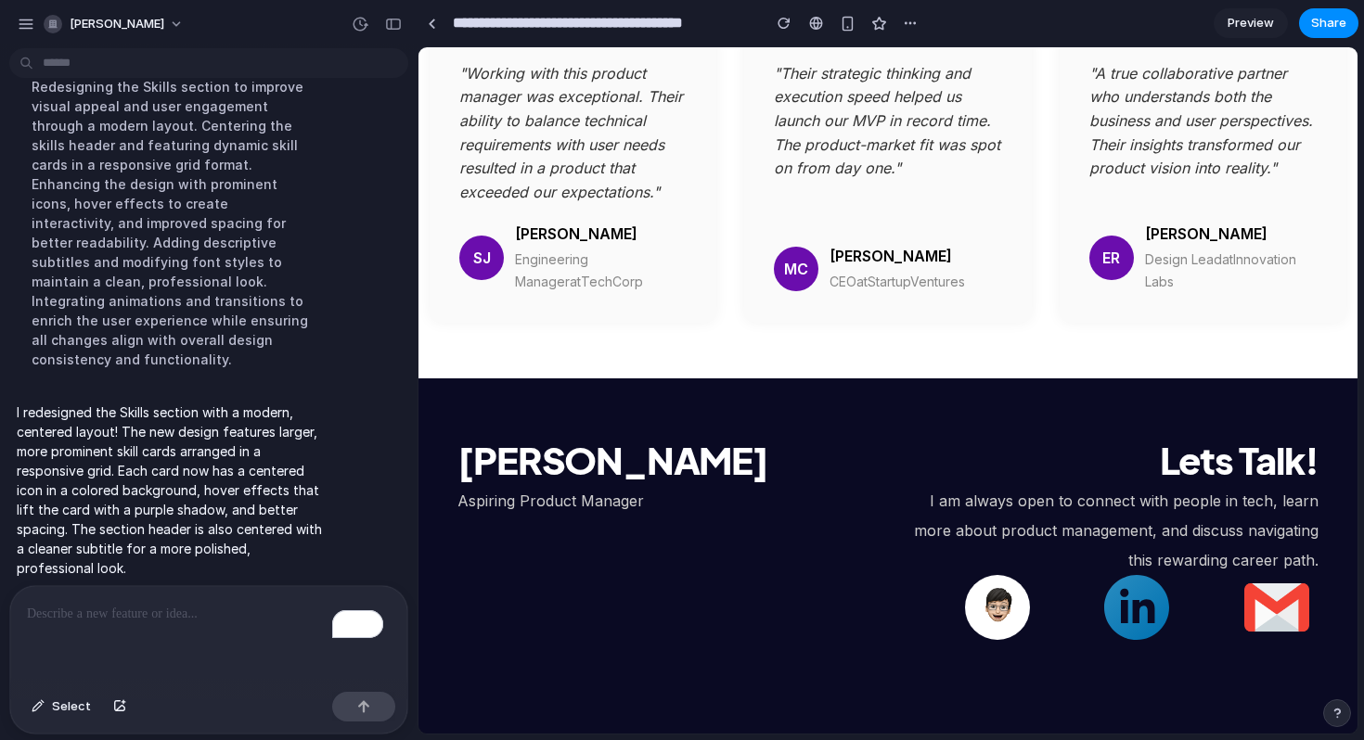
click at [131, 629] on div "To enrich screen reader interactions, please activate Accessibility in Grammarl…" at bounding box center [208, 635] width 397 height 98
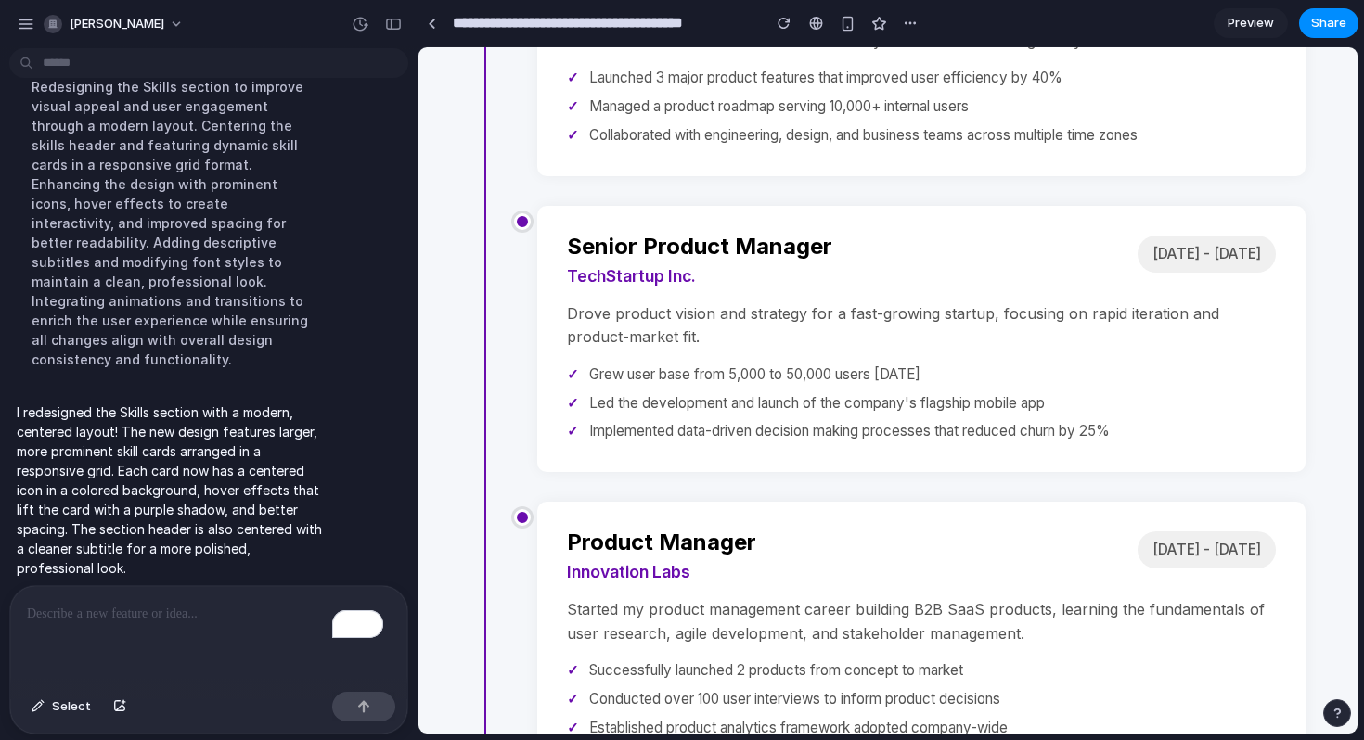
scroll to position [1879, 0]
click at [122, 660] on div "To enrich screen reader interactions, please activate Accessibility in Grammarl…" at bounding box center [208, 635] width 397 height 98
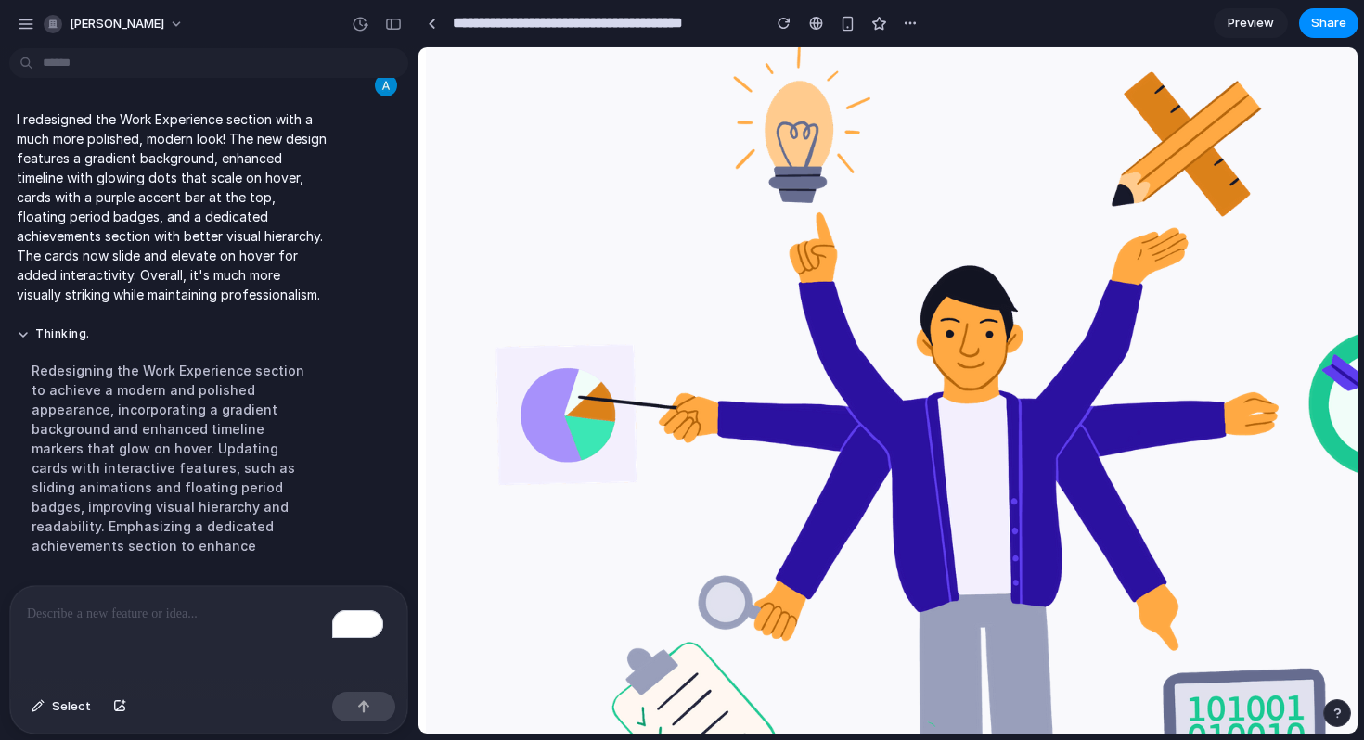
scroll to position [1567, 0]
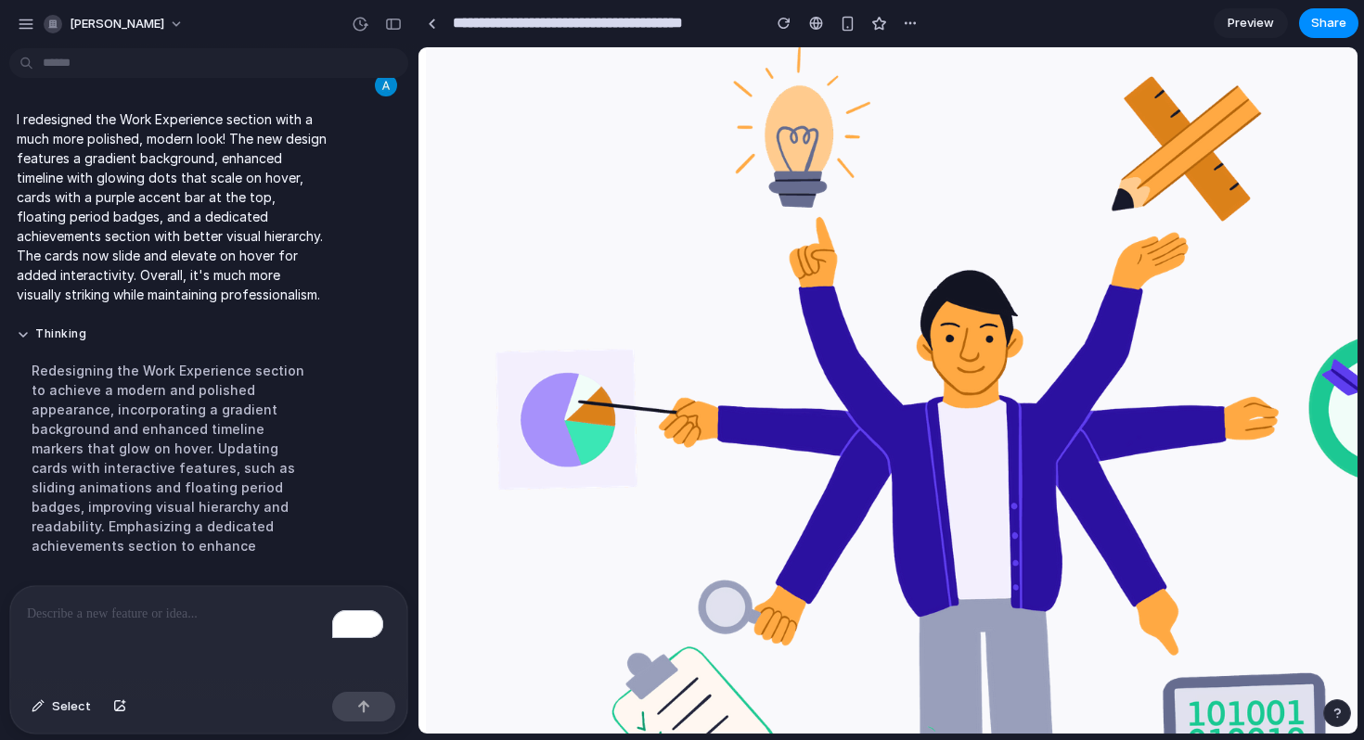
click at [148, 625] on div "To enrich screen reader interactions, please activate Accessibility in Grammarl…" at bounding box center [208, 635] width 397 height 98
click at [908, 28] on div "button" at bounding box center [910, 23] width 15 height 15
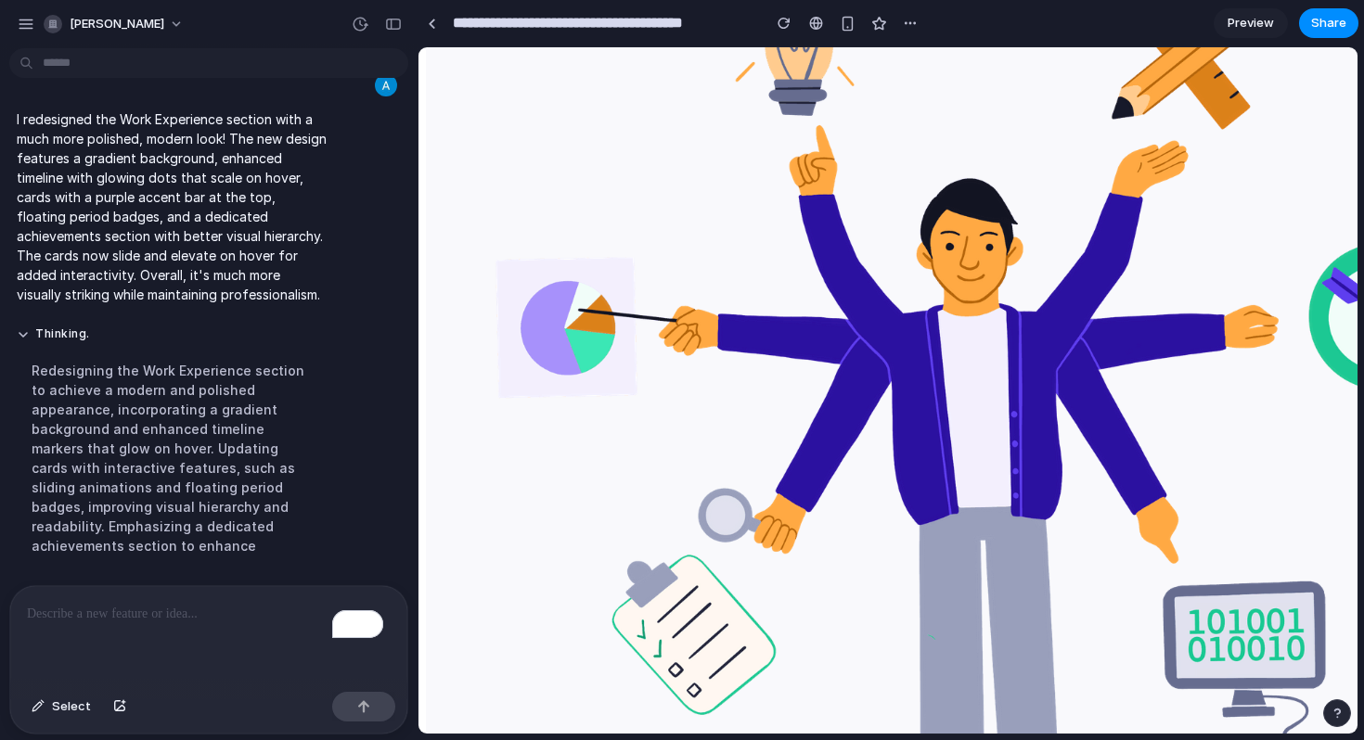
scroll to position [1662, 0]
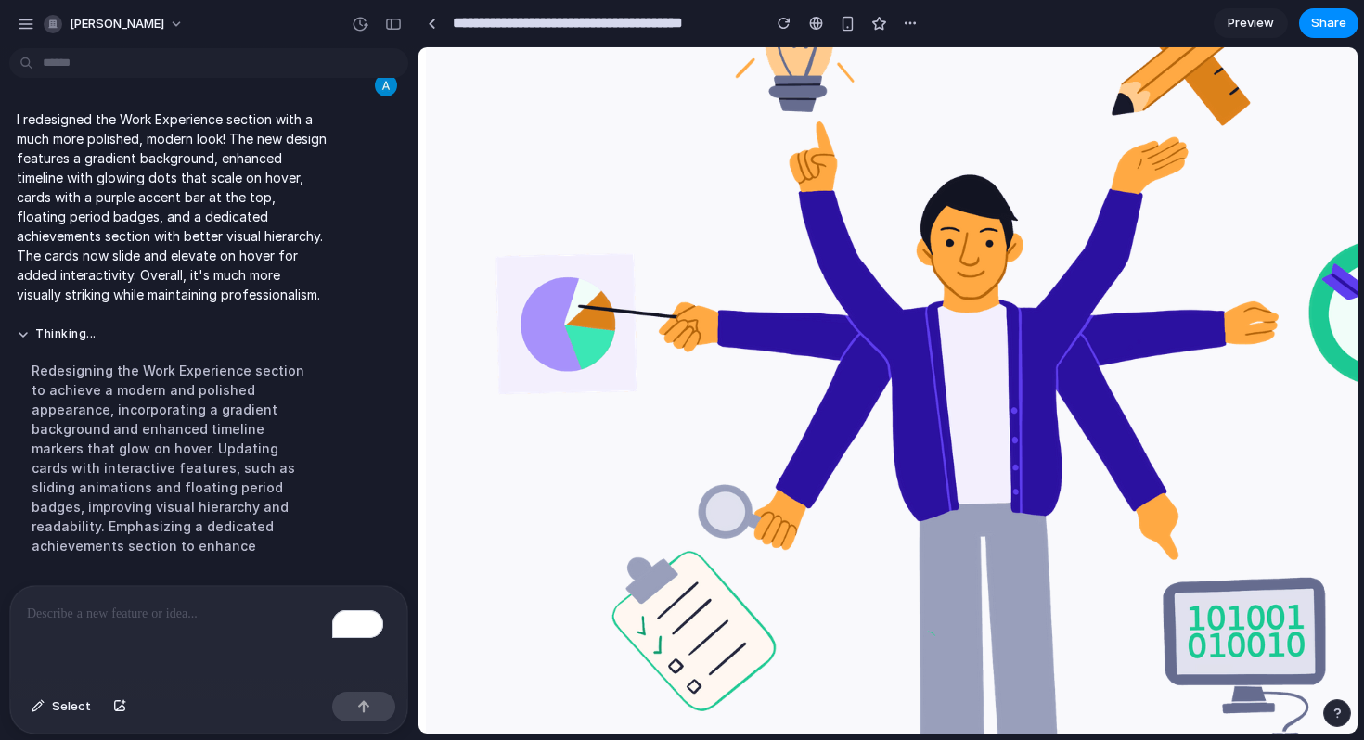
click at [256, 612] on p "To enrich screen reader interactions, please activate Accessibility in Grammarl…" at bounding box center [205, 614] width 356 height 22
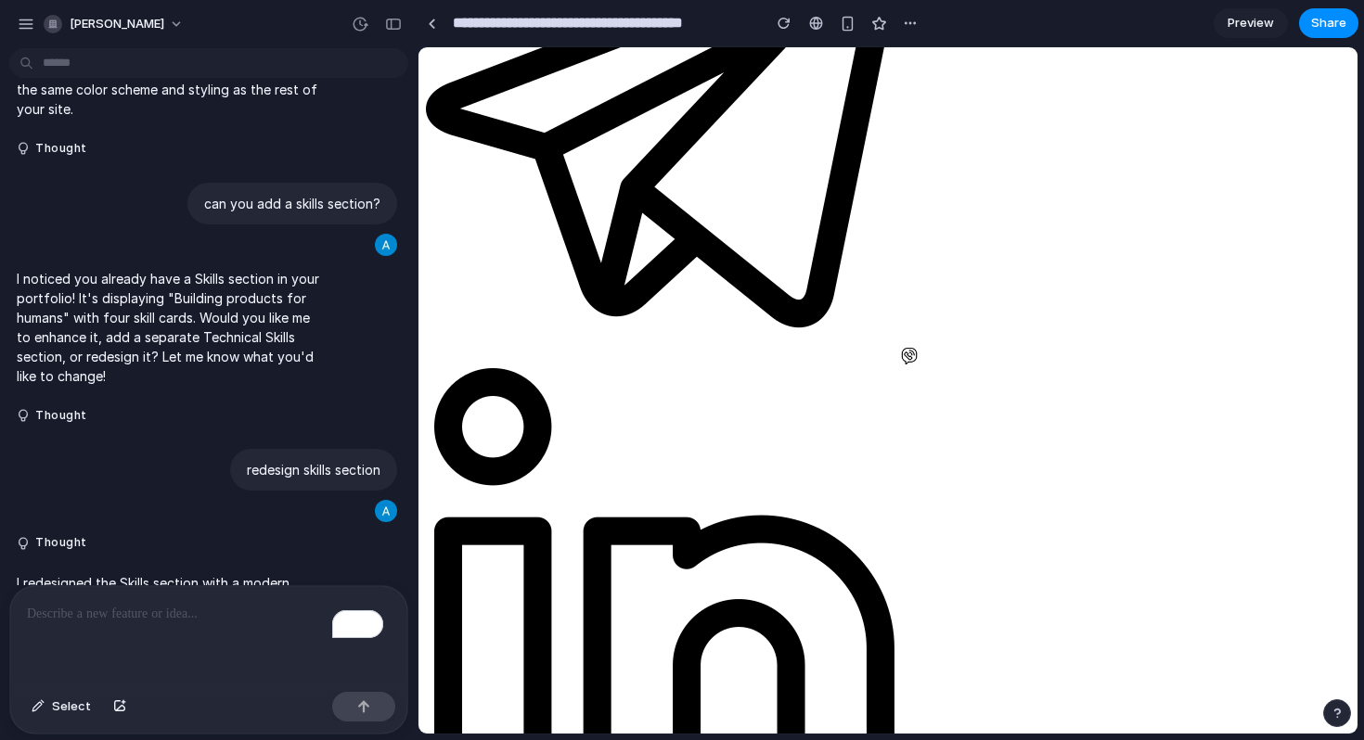
scroll to position [581, 0]
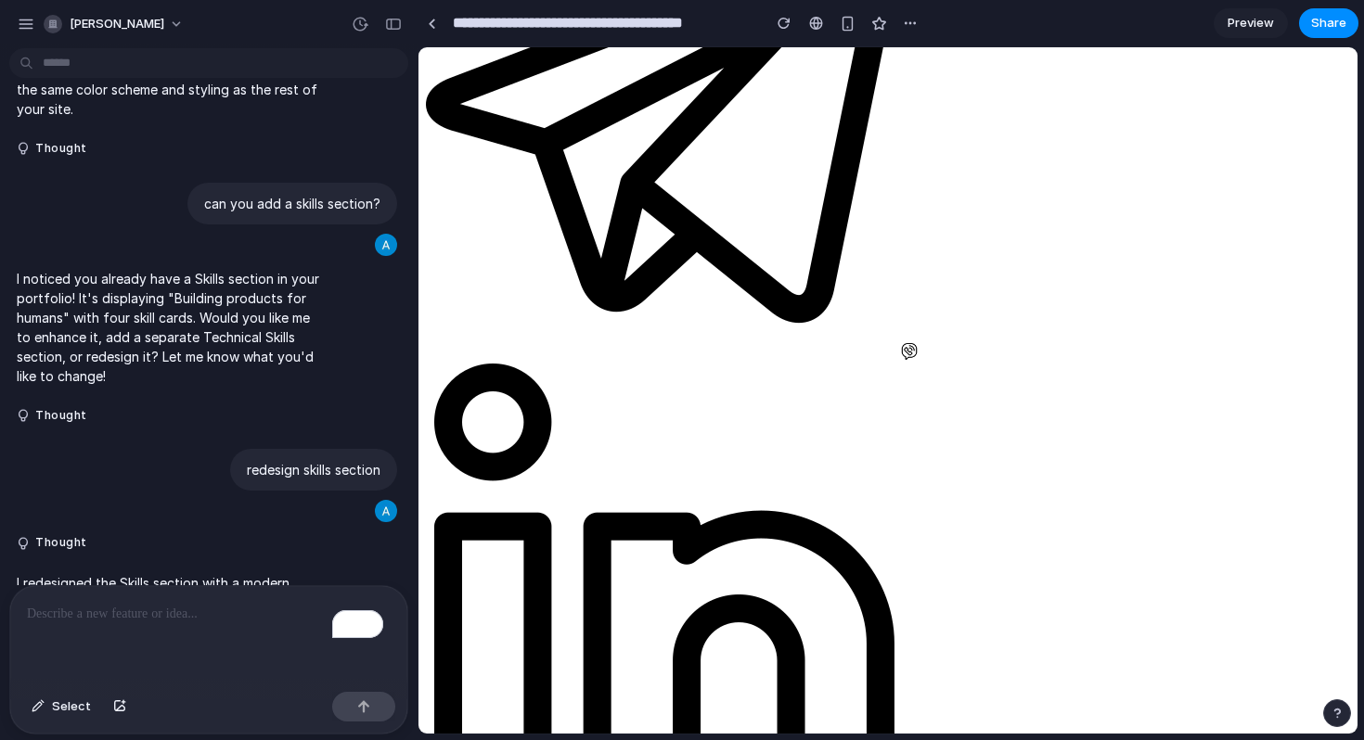
click at [199, 613] on p "To enrich screen reader interactions, please activate Accessibility in Grammarl…" at bounding box center [205, 614] width 356 height 22
click at [201, 613] on p "******" at bounding box center [205, 614] width 356 height 22
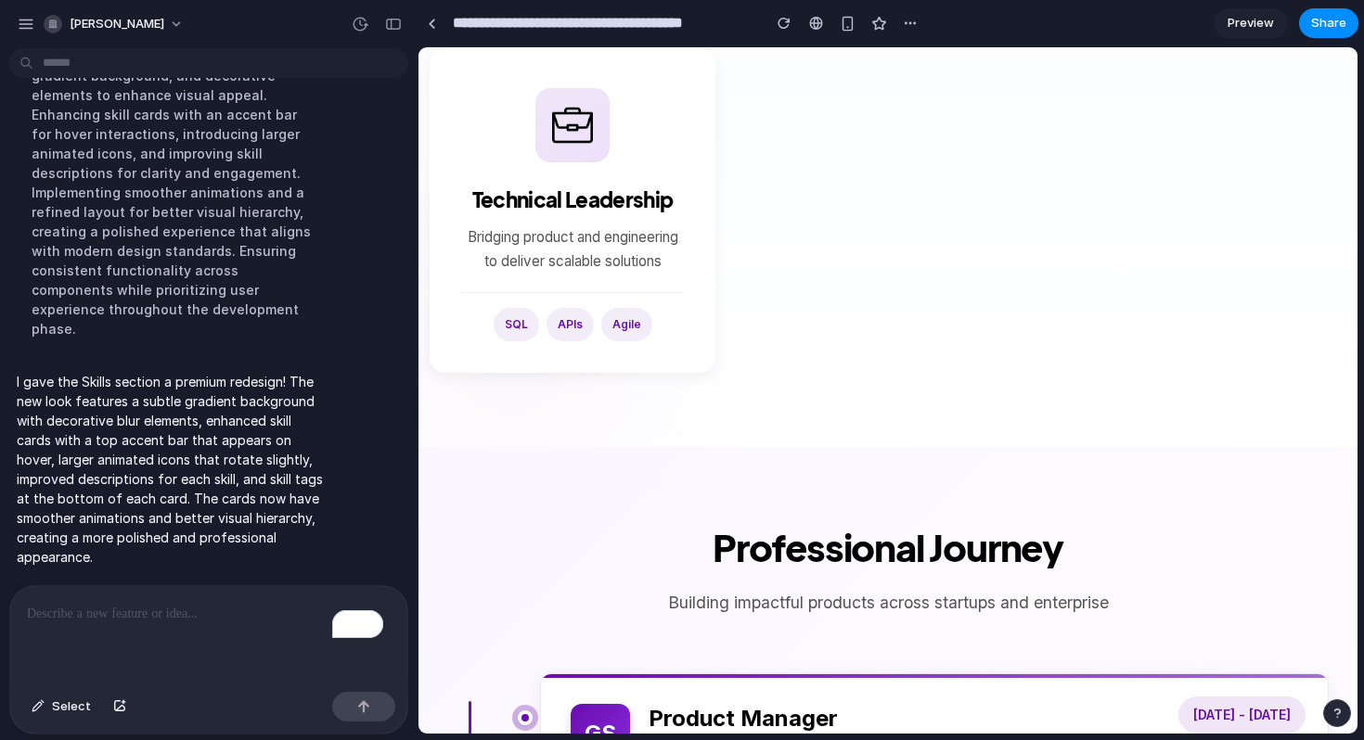
scroll to position [1327, 0]
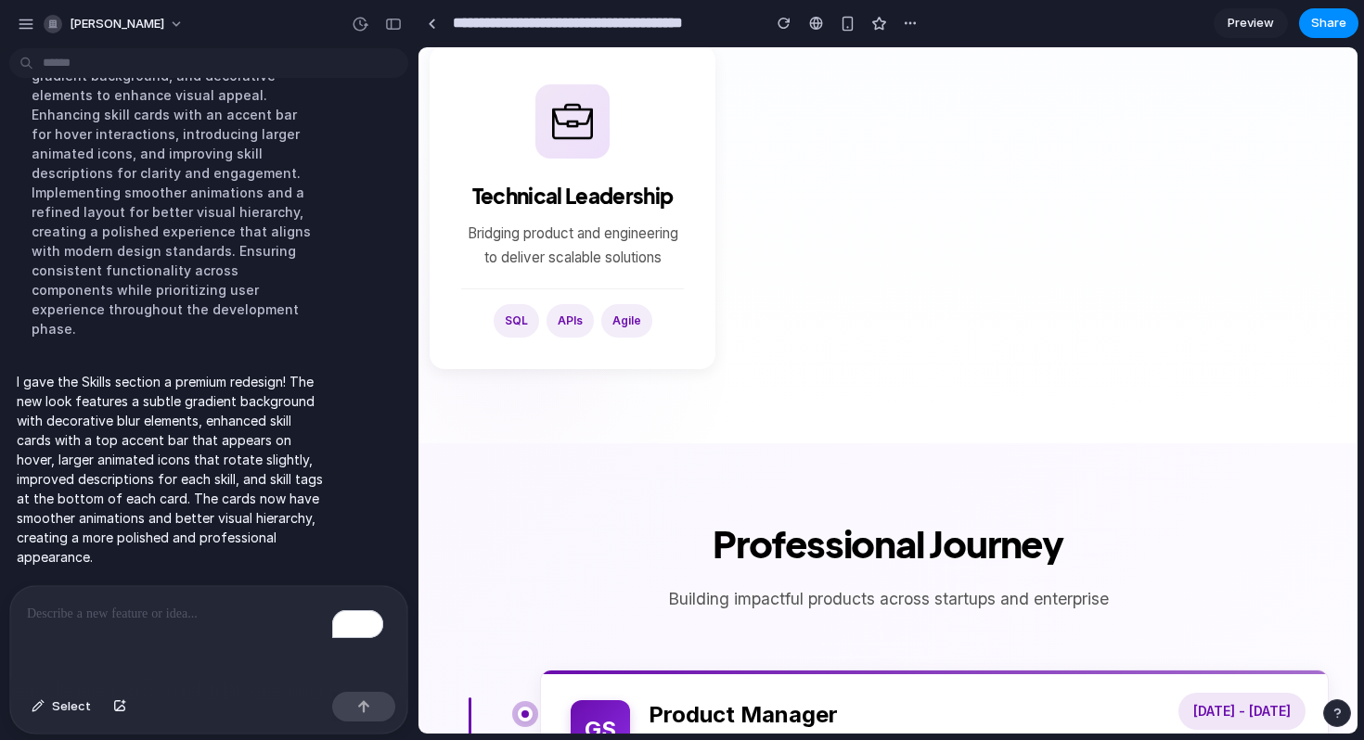
click at [175, 625] on div "To enrich screen reader interactions, please activate Accessibility in Grammarl…" at bounding box center [208, 635] width 397 height 98
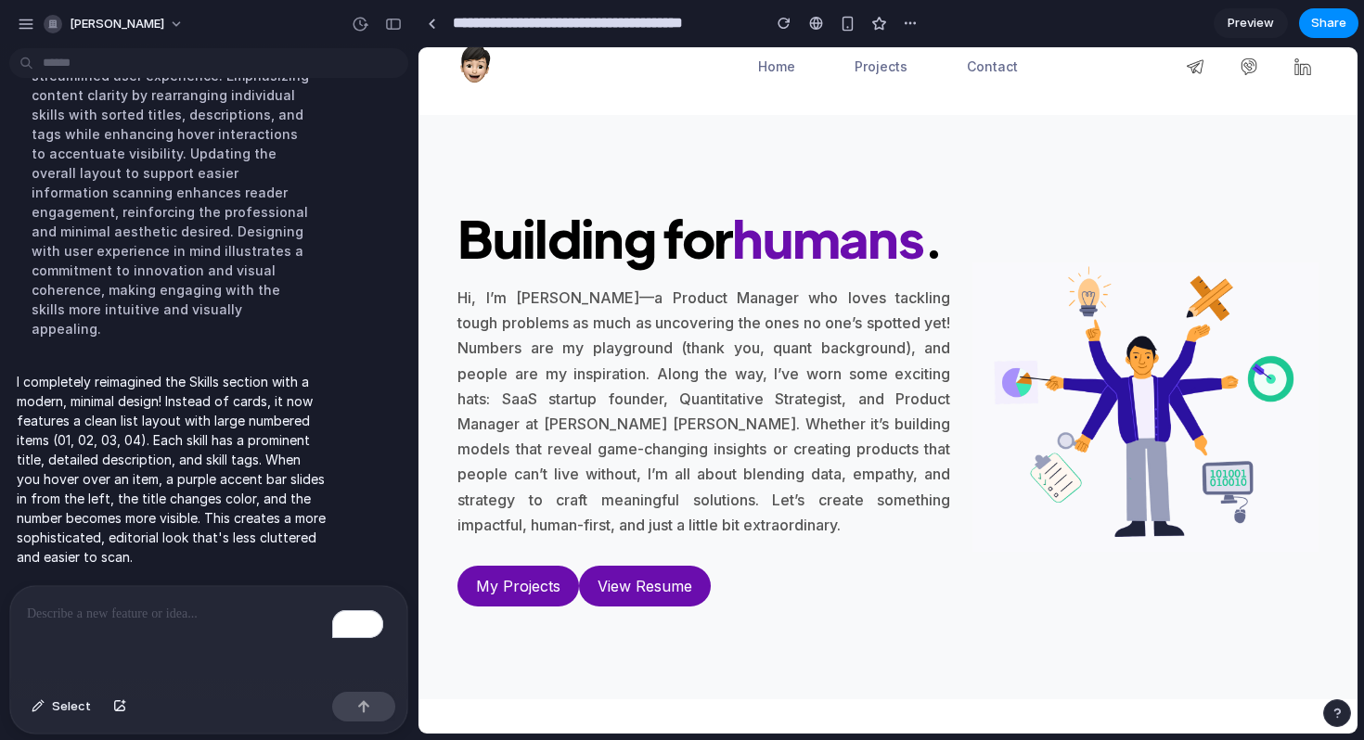
scroll to position [0, 0]
